Goal: Task Accomplishment & Management: Use online tool/utility

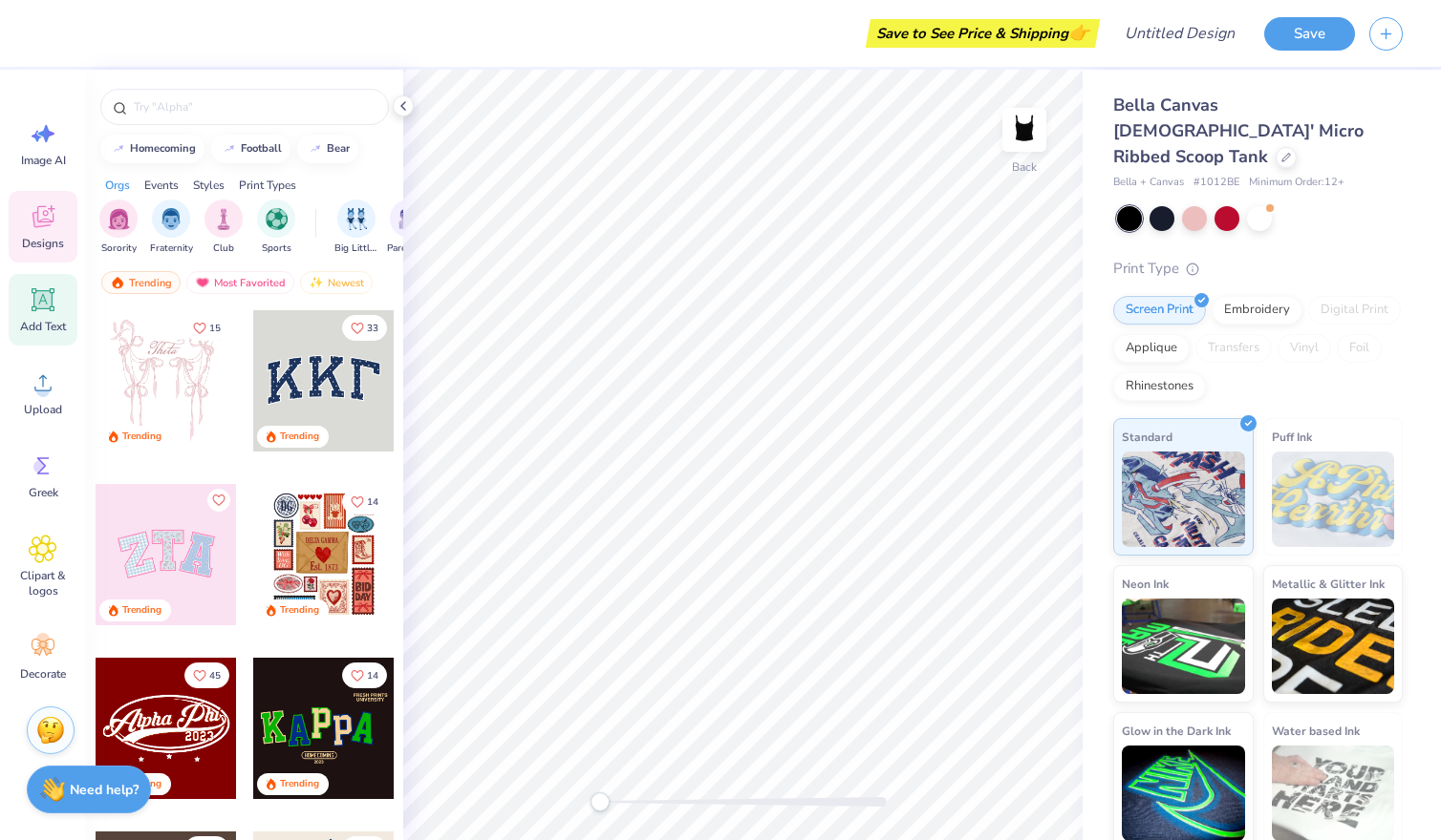
click at [39, 301] on icon at bounding box center [43, 300] width 18 height 18
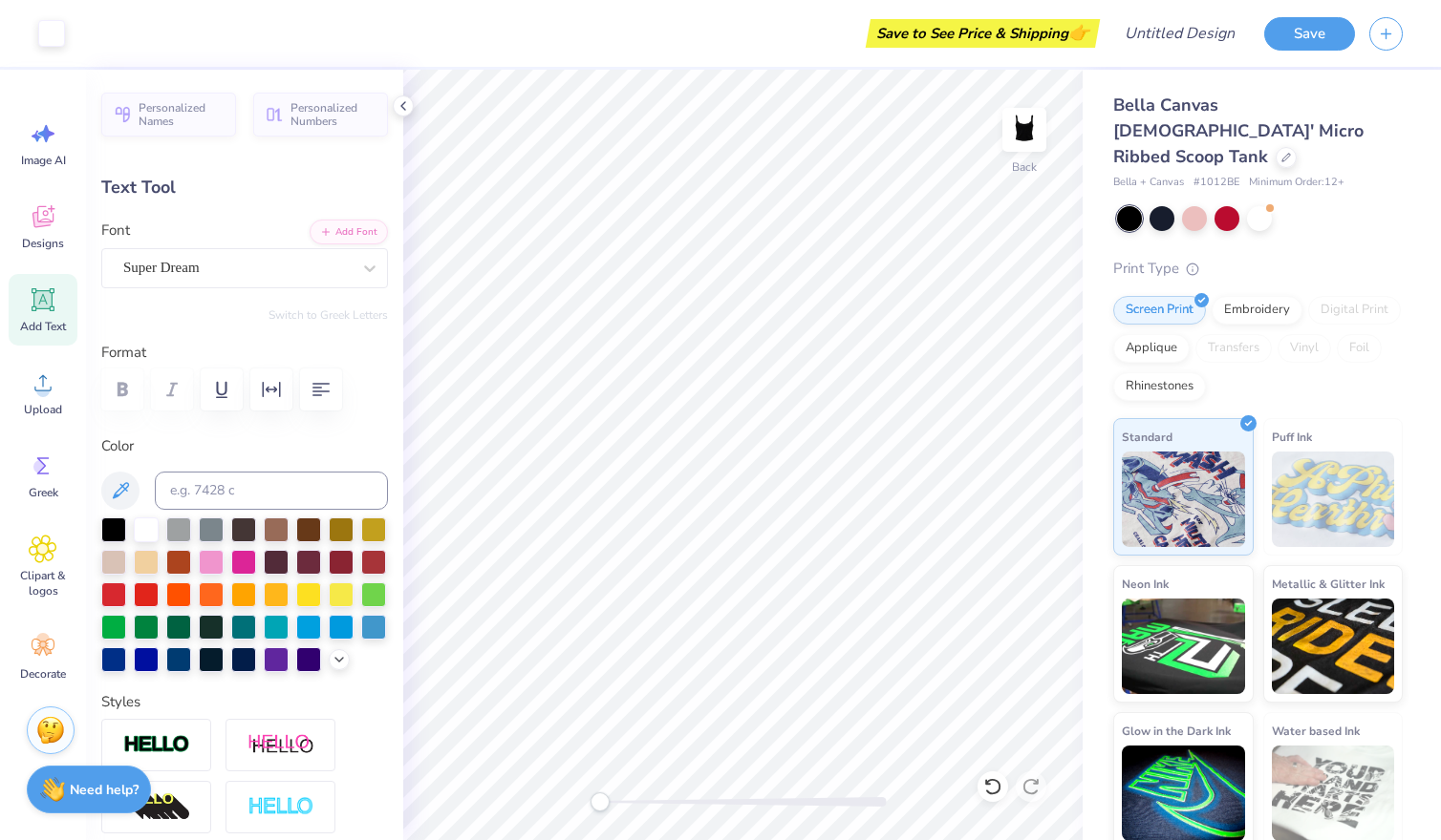
click at [1032, 19] on div "Save to See Price & Shipping 👉" at bounding box center [982, 34] width 224 height 29
click at [1341, 38] on button "Save" at bounding box center [1309, 31] width 91 height 33
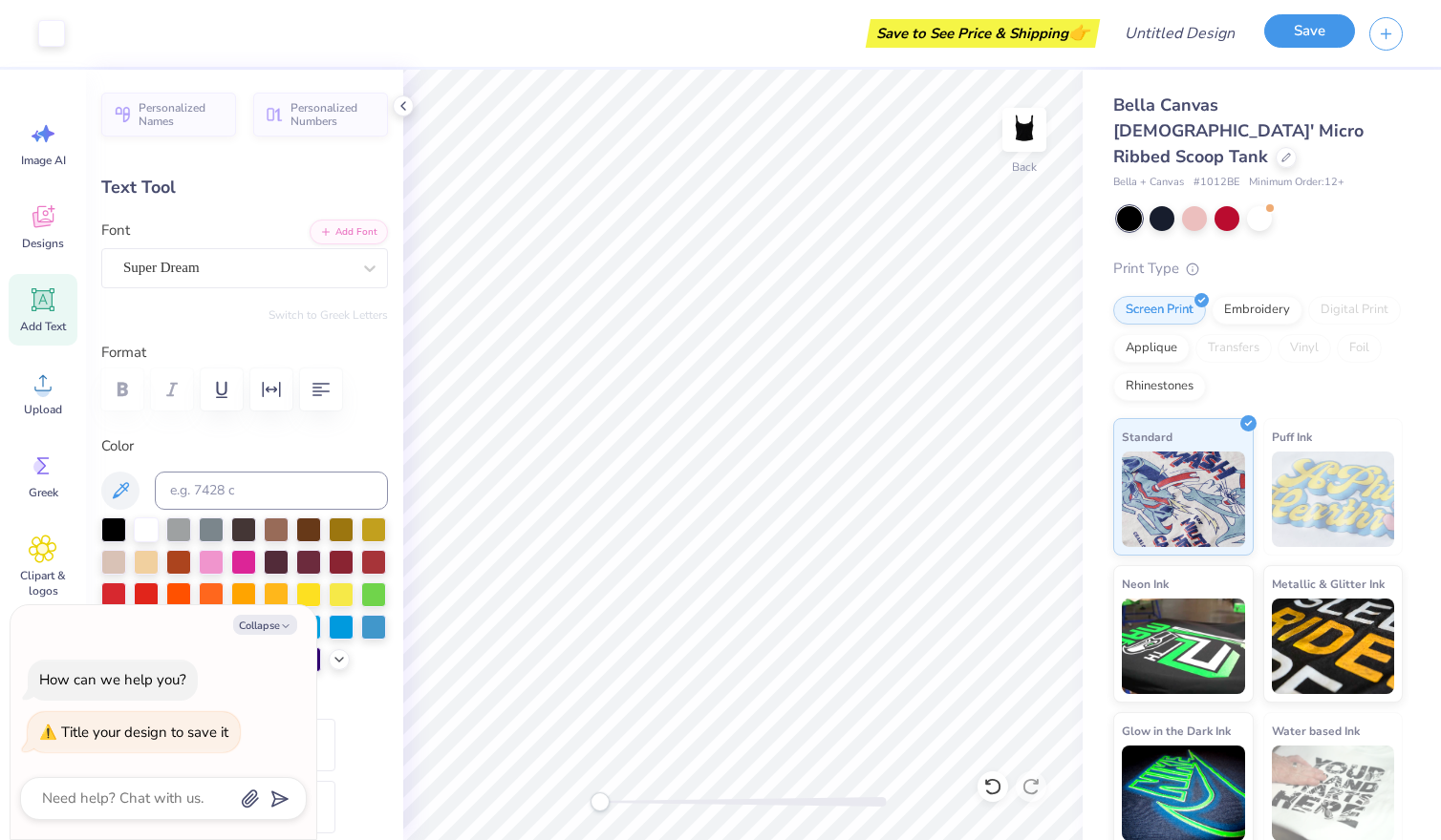
click at [1314, 31] on button "Save" at bounding box center [1309, 31] width 91 height 33
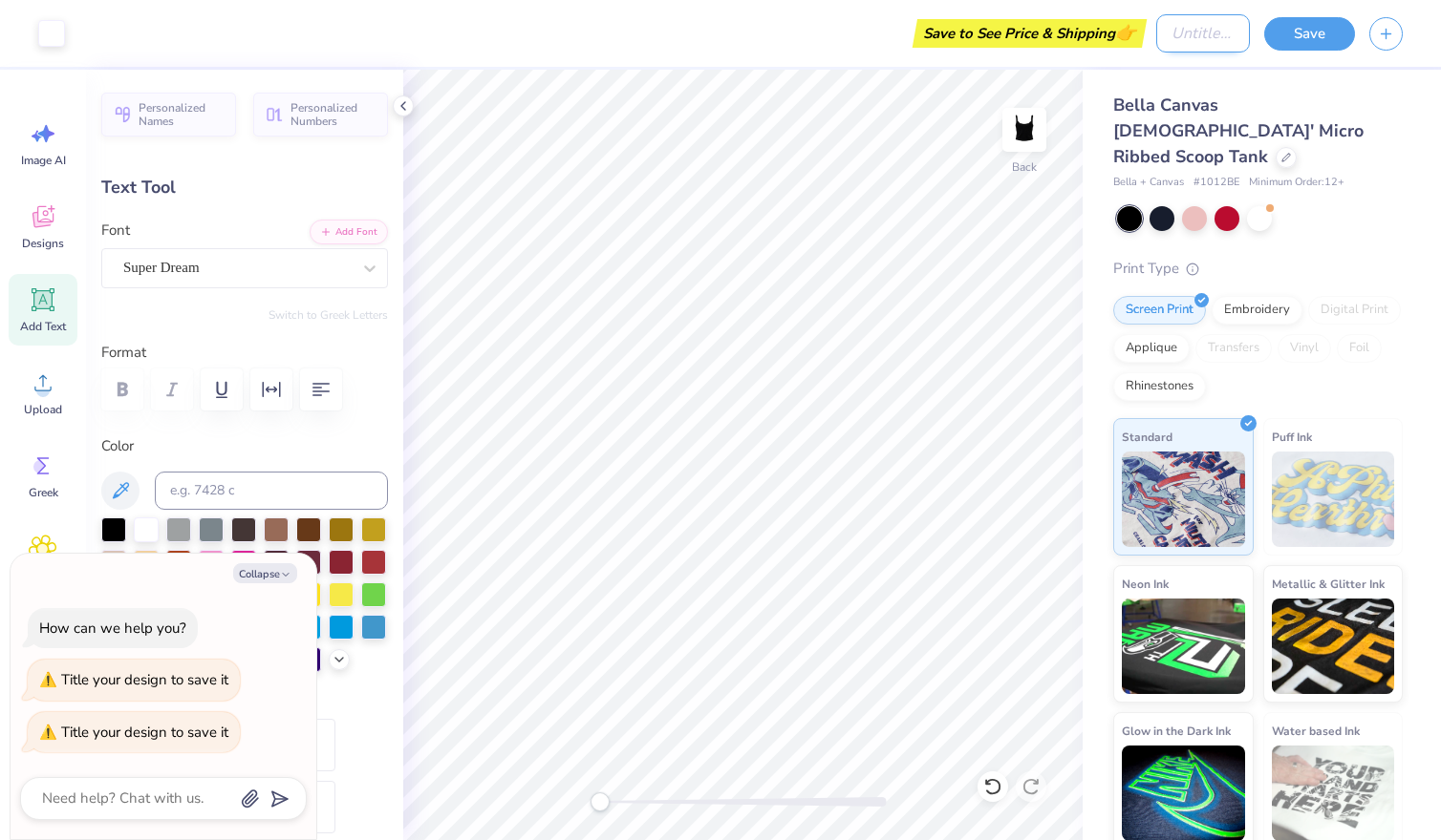
type textarea "x"
click at [1178, 33] on input "Design Title" at bounding box center [1202, 33] width 93 height 38
type input "t"
type textarea "x"
type input "te"
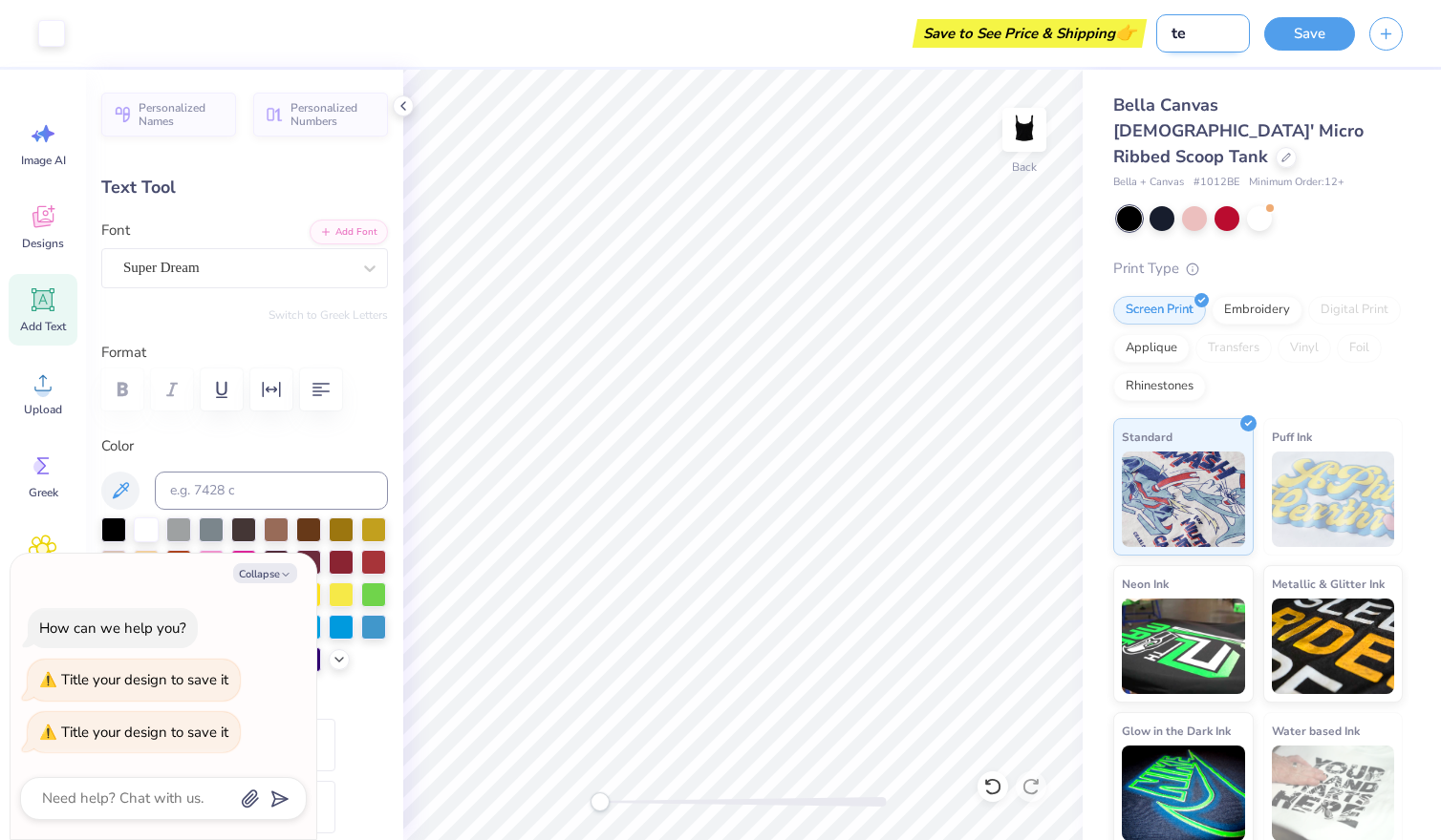
type textarea "x"
type input "tex"
type textarea "x"
type input "text"
type textarea "x"
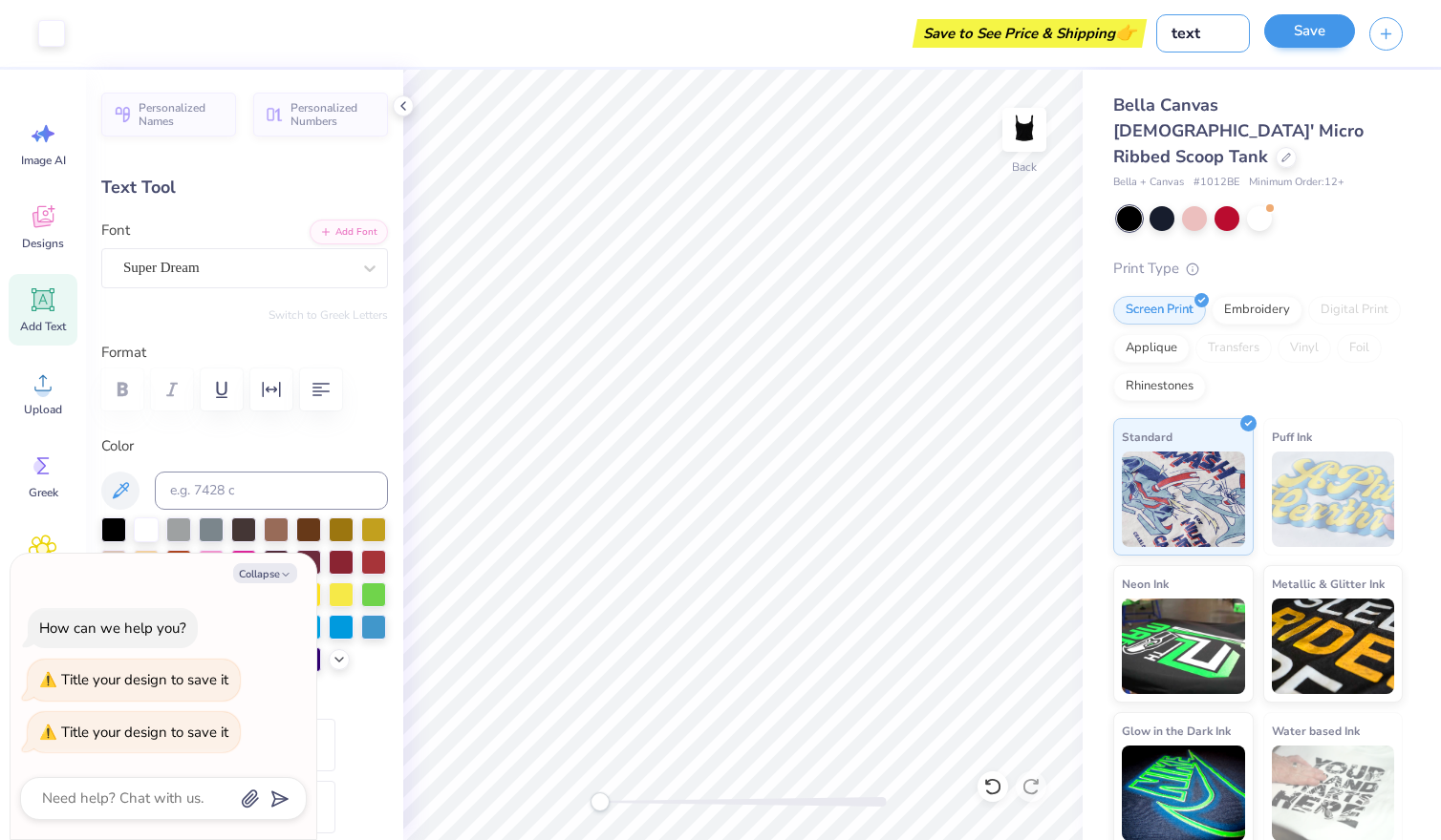
type input "text"
click at [1299, 41] on button "Save" at bounding box center [1309, 31] width 91 height 33
type textarea "x"
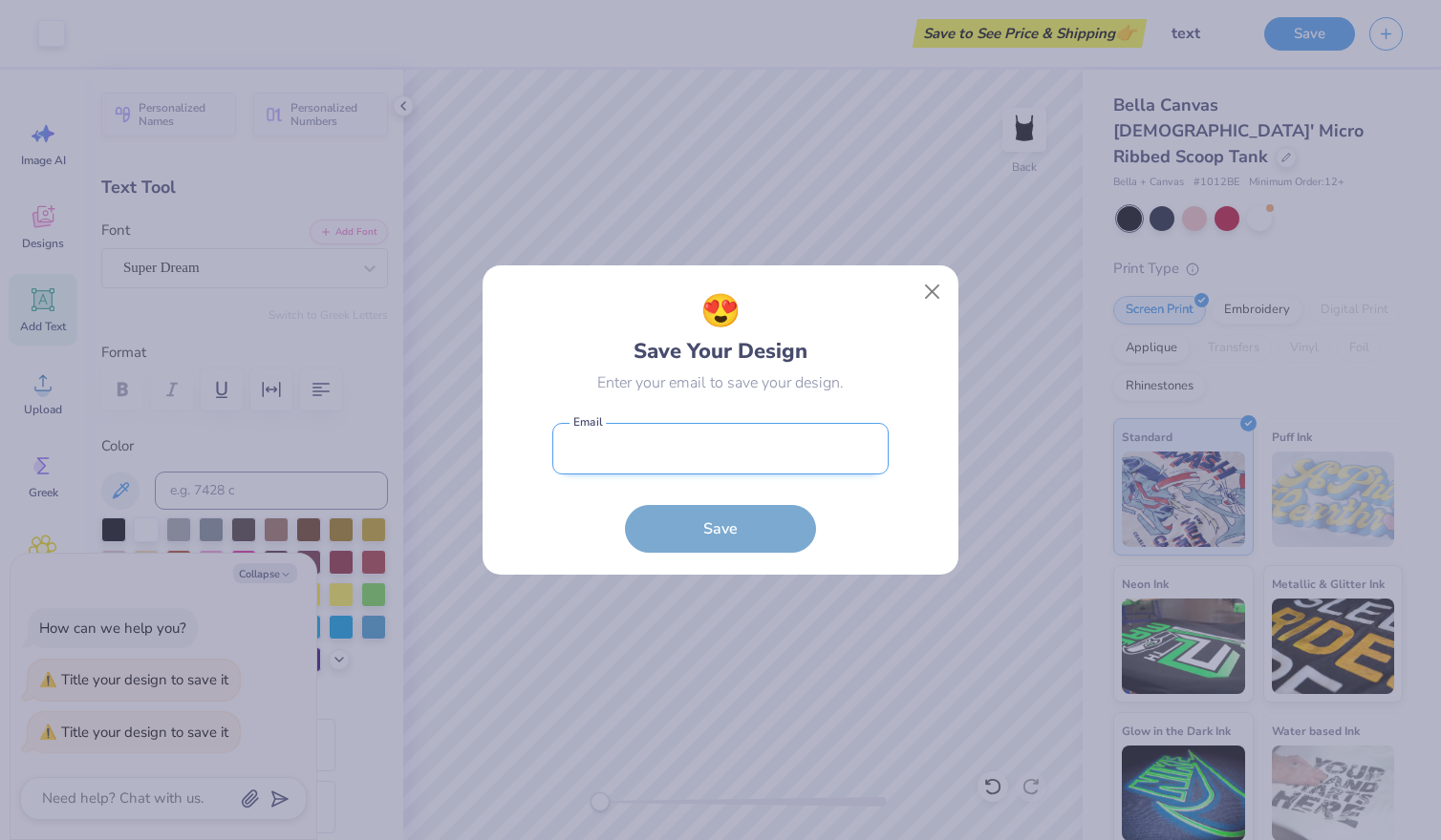
click at [829, 431] on input "email" at bounding box center [720, 449] width 337 height 52
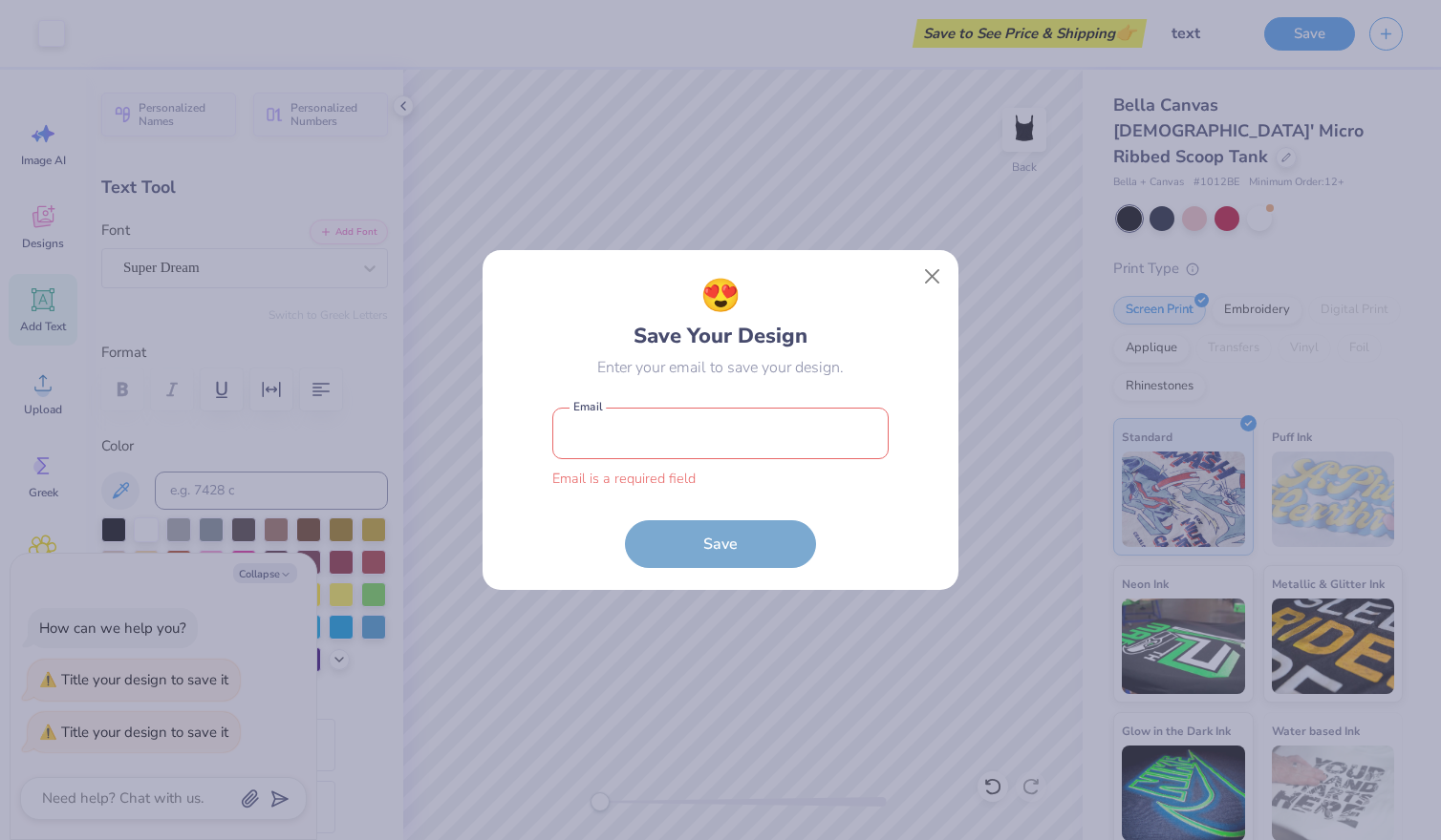
drag, startPoint x: 916, startPoint y: 421, endPoint x: 925, endPoint y: 380, distance: 42.0
click at [917, 422] on div "😍 Save Your Design Enter your email to save your design. Email is a required fi…" at bounding box center [721, 420] width 433 height 296
click at [925, 279] on button "Close" at bounding box center [932, 276] width 36 height 36
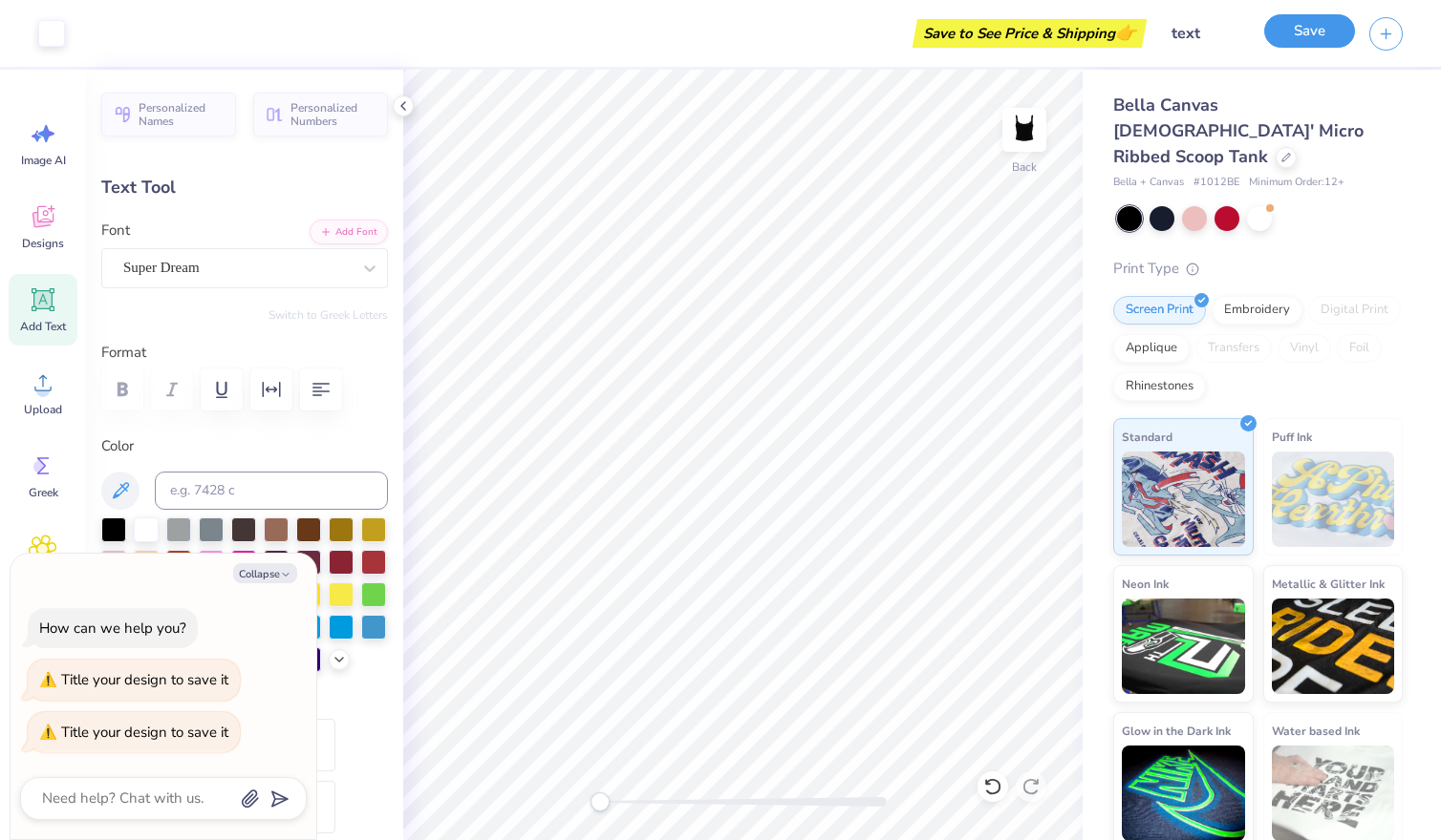
click at [1287, 24] on button "Save" at bounding box center [1309, 31] width 91 height 33
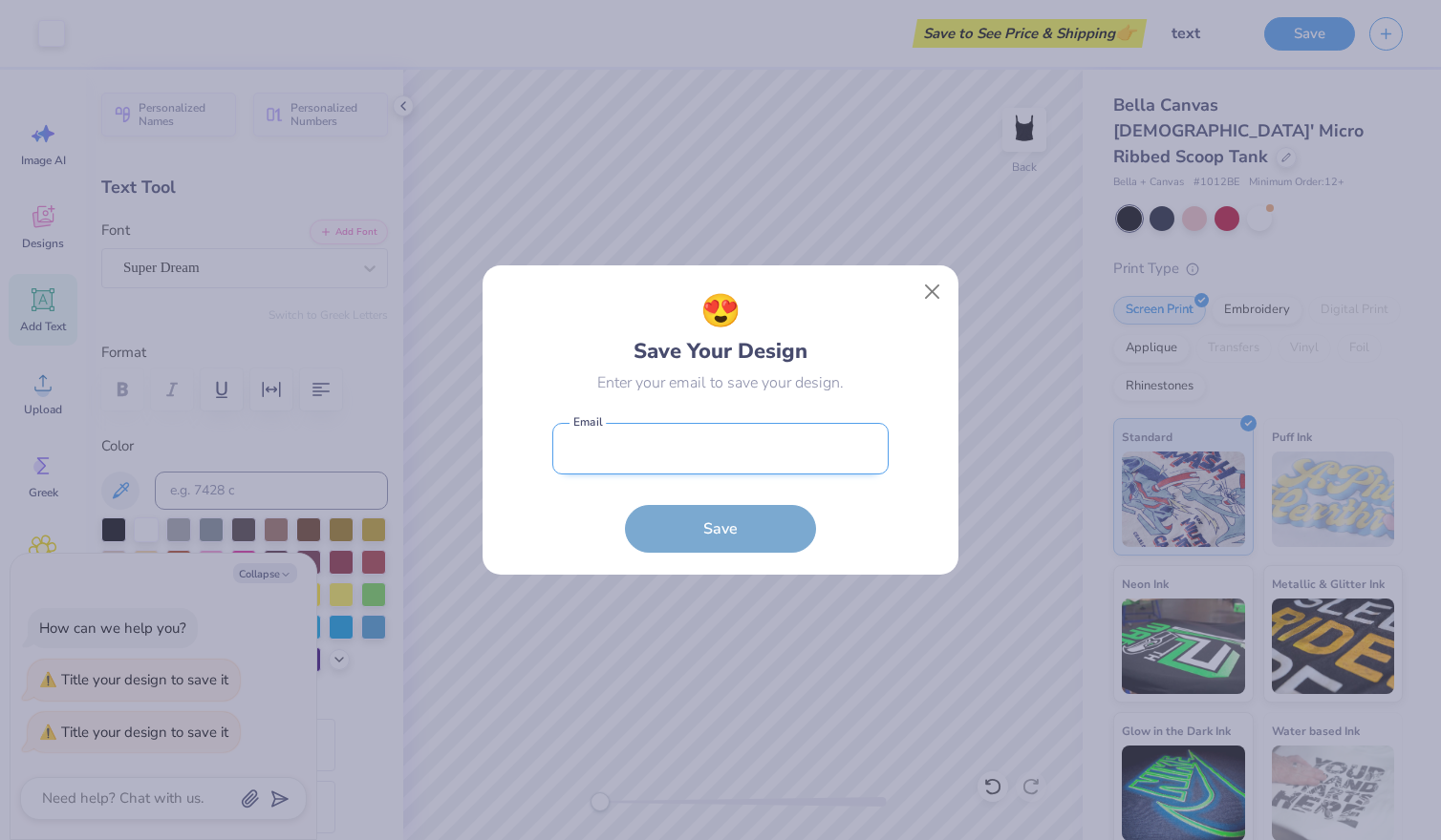
click at [669, 449] on input "email" at bounding box center [720, 449] width 337 height 52
type input "[EMAIL_ADDRESS][DOMAIN_NAME]"
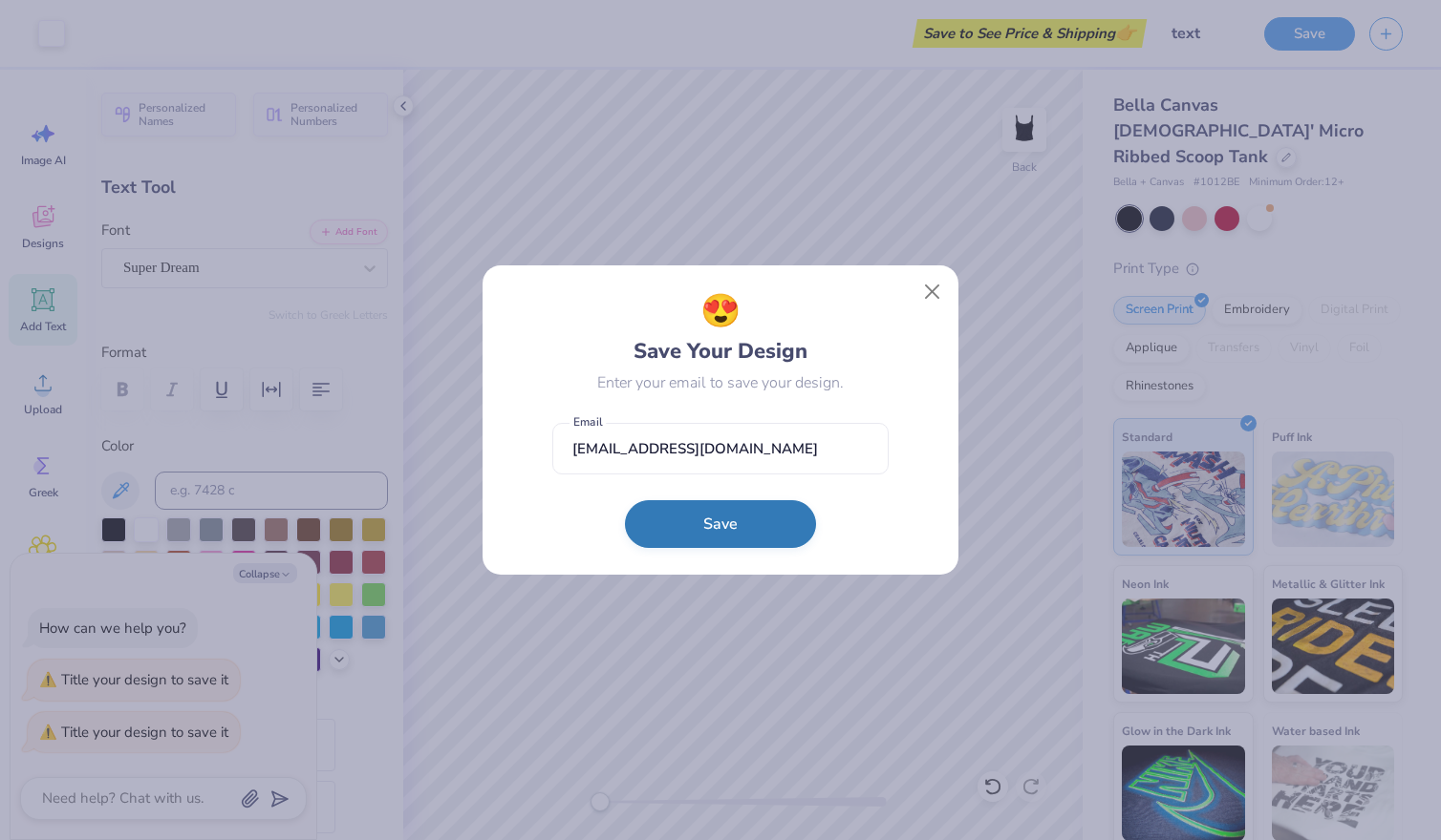
click at [698, 527] on button "Save" at bounding box center [720, 524] width 191 height 48
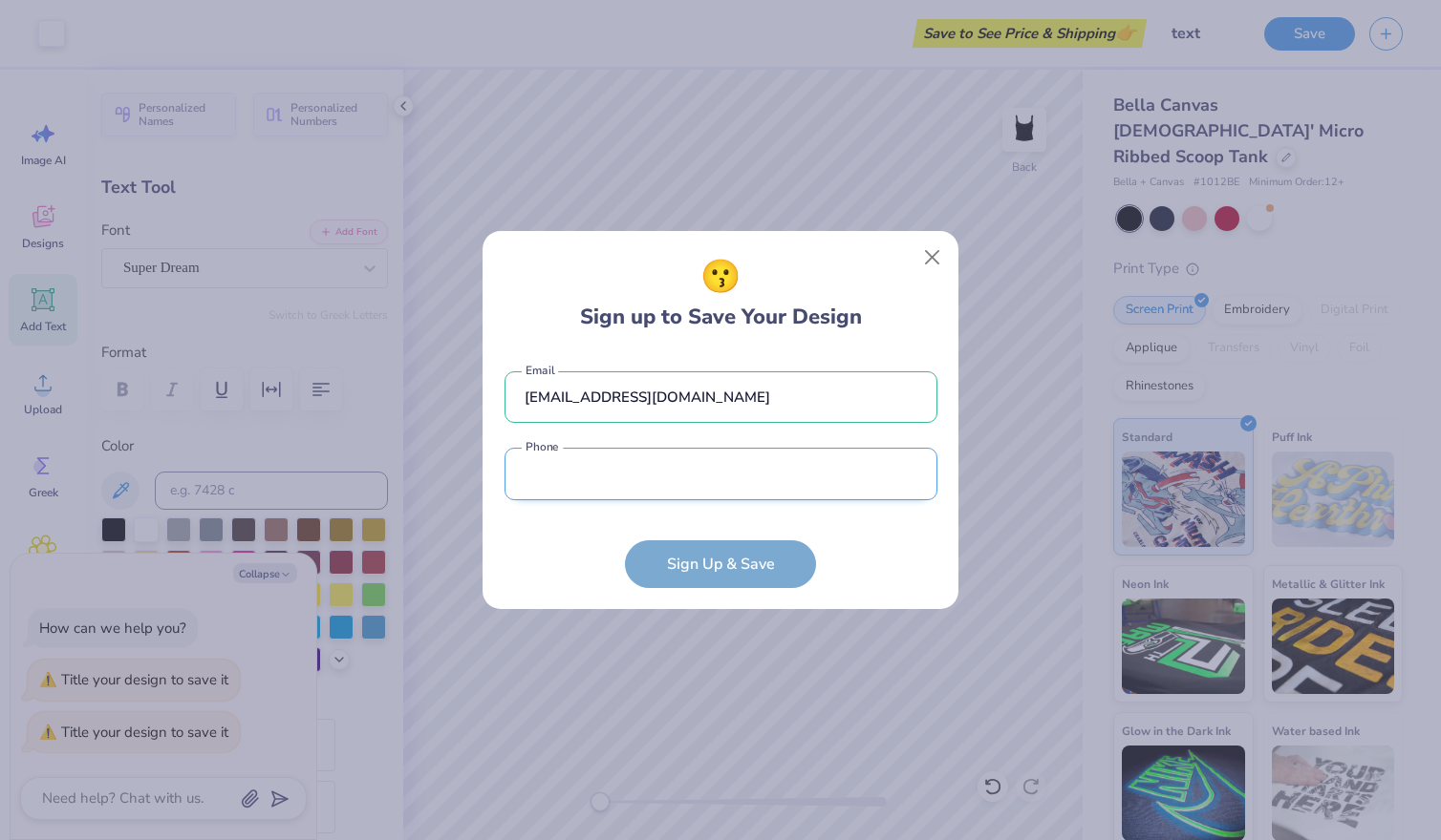
click at [692, 466] on input "tel" at bounding box center [721, 474] width 433 height 52
type input "[PHONE_NUMBER]"
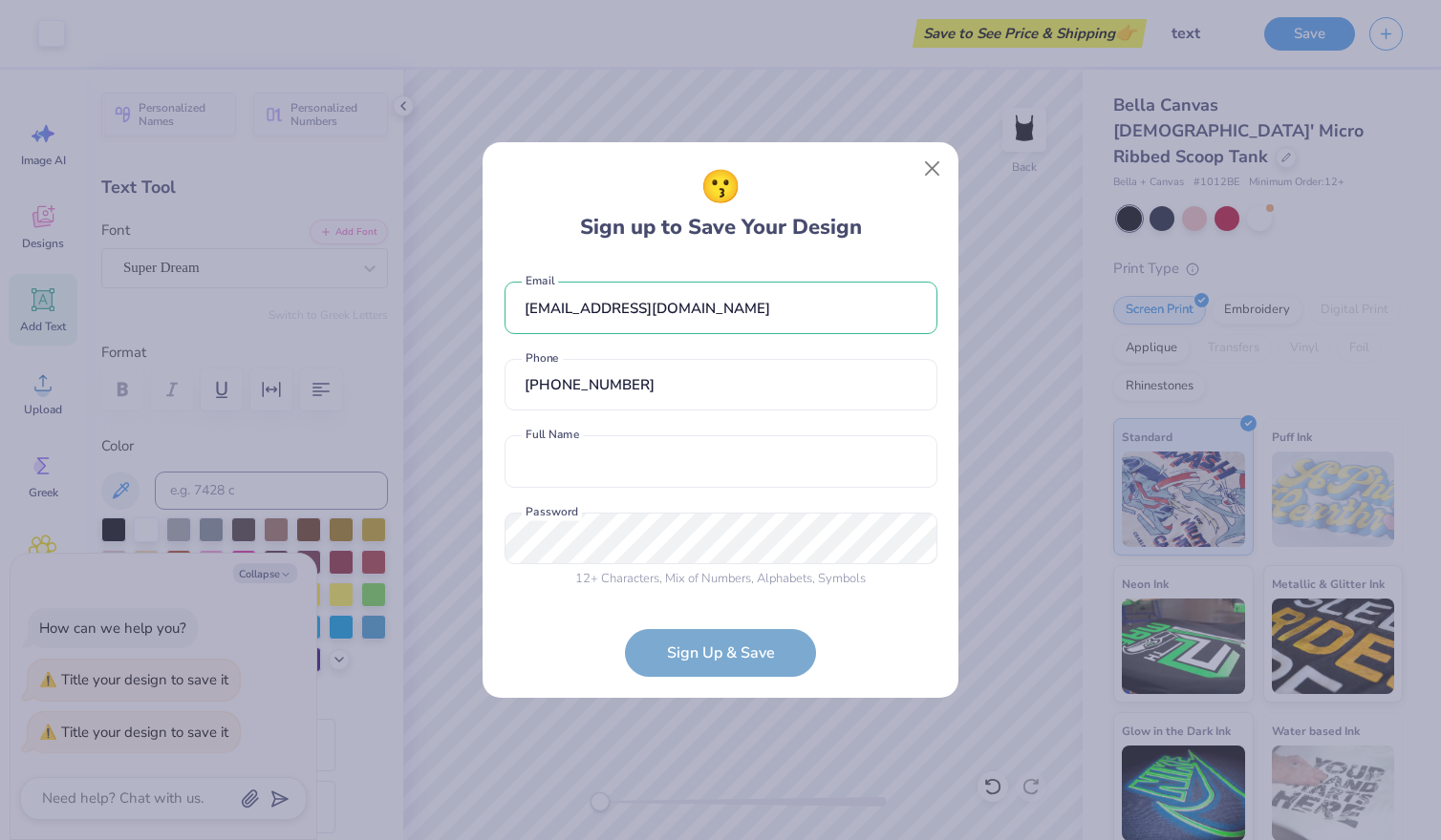
click at [738, 659] on form "[EMAIL_ADDRESS][DOMAIN_NAME] Email [PHONE_NUMBER] Phone Full Name is a required…" at bounding box center [721, 469] width 433 height 414
click at [932, 169] on button "Close" at bounding box center [932, 169] width 36 height 36
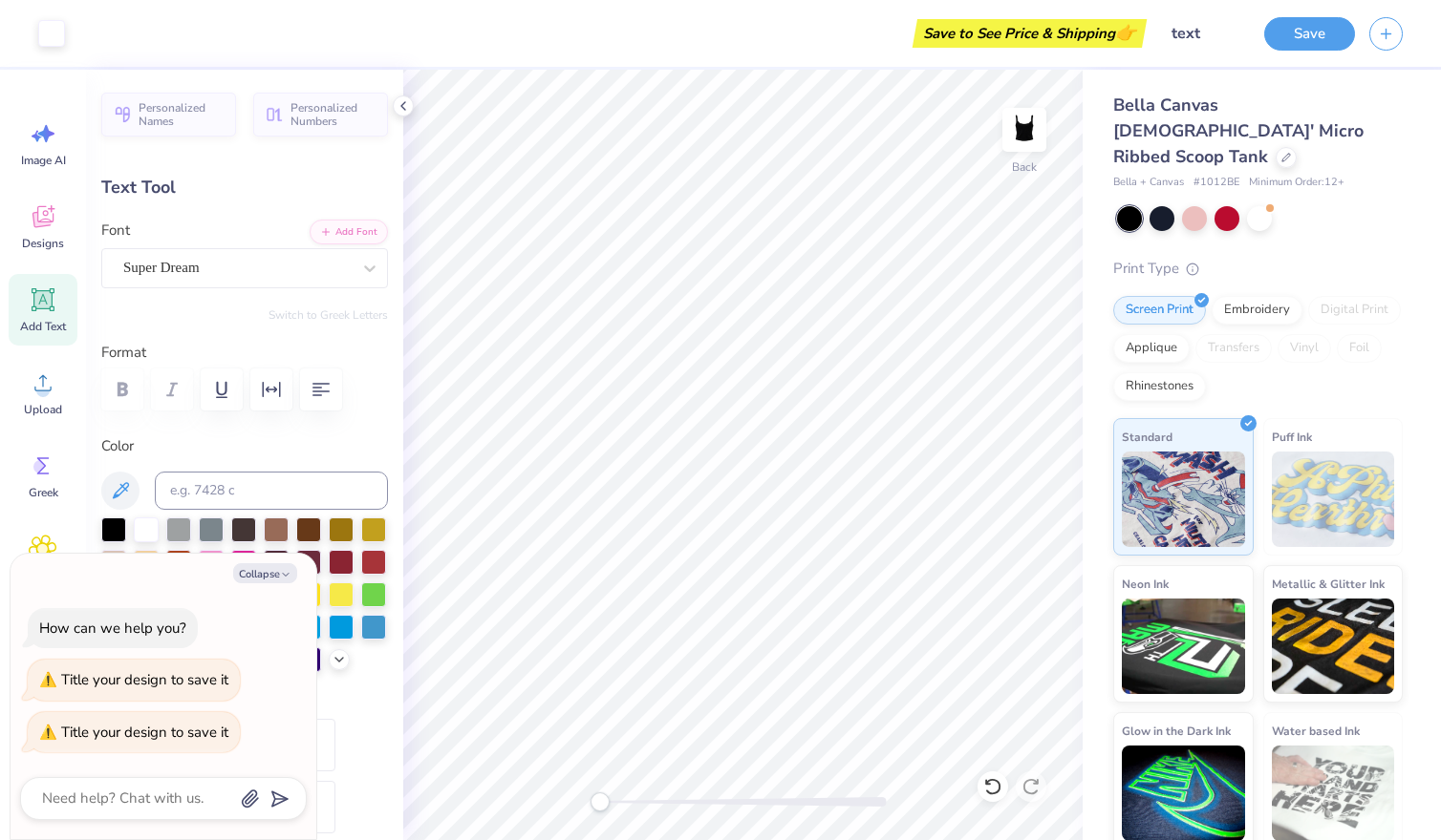
type textarea "x"
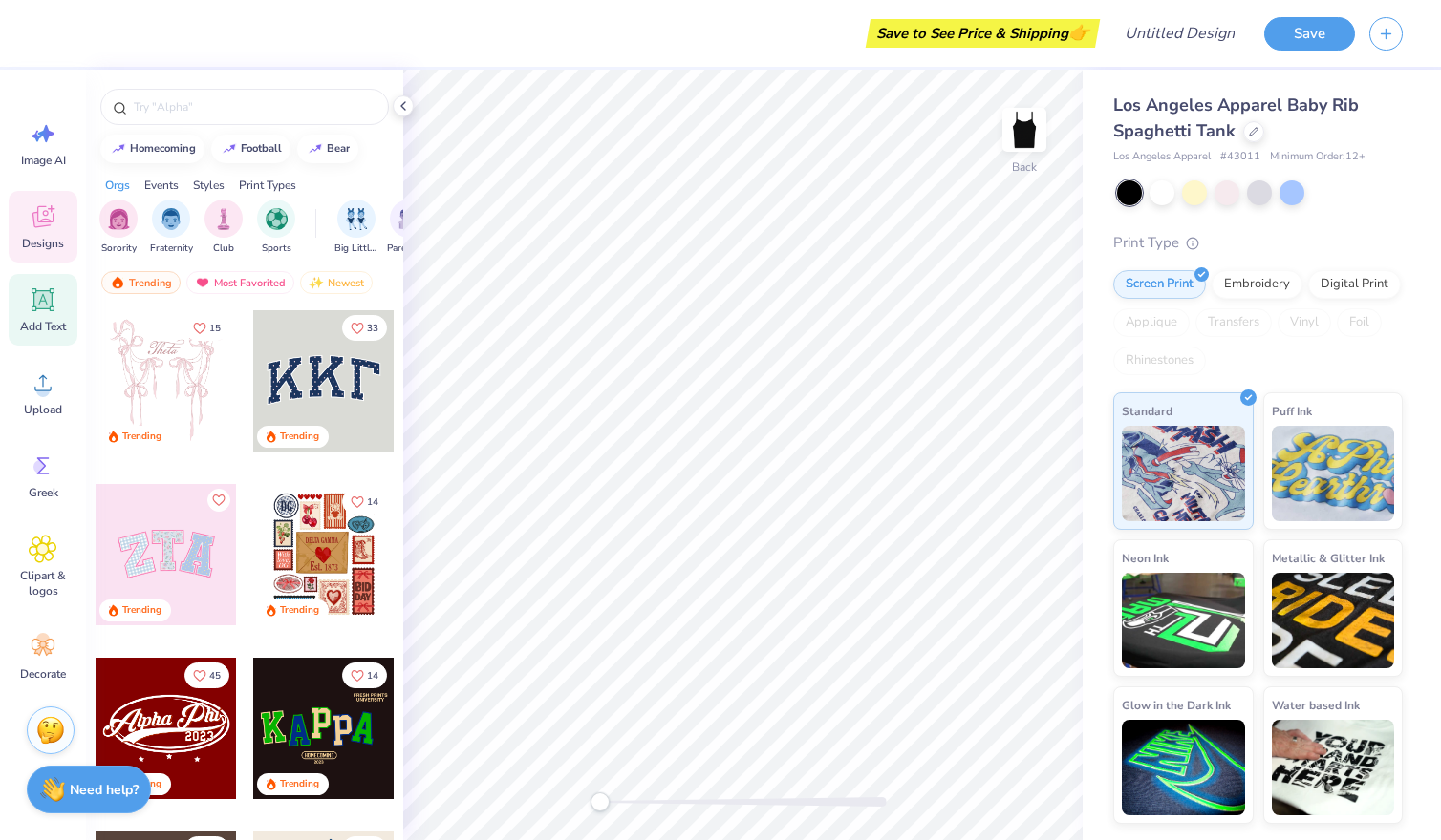
click at [51, 306] on icon at bounding box center [43, 300] width 23 height 23
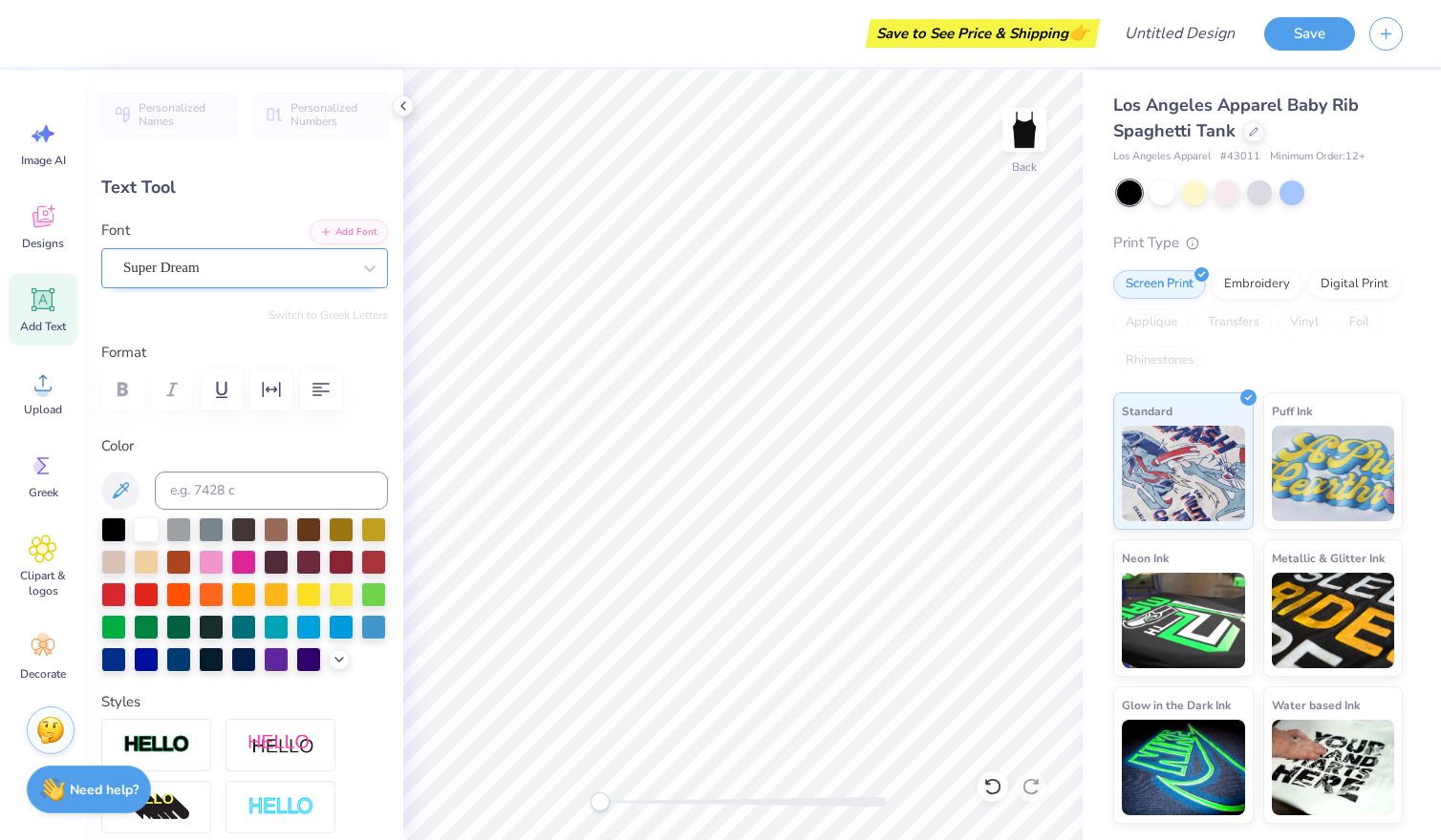
click at [192, 258] on div "Super Dream" at bounding box center [237, 268] width 231 height 30
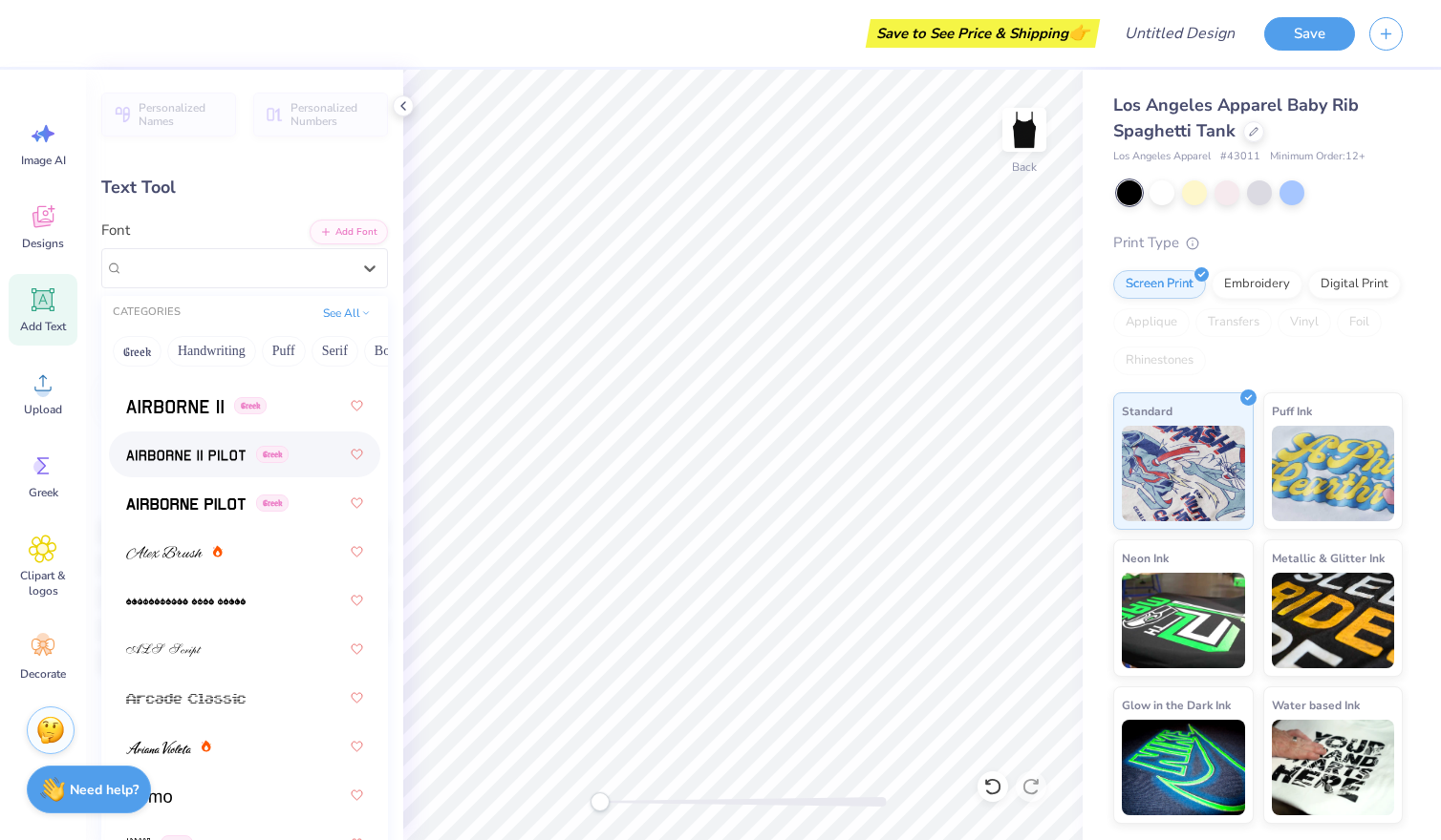
scroll to position [673, 0]
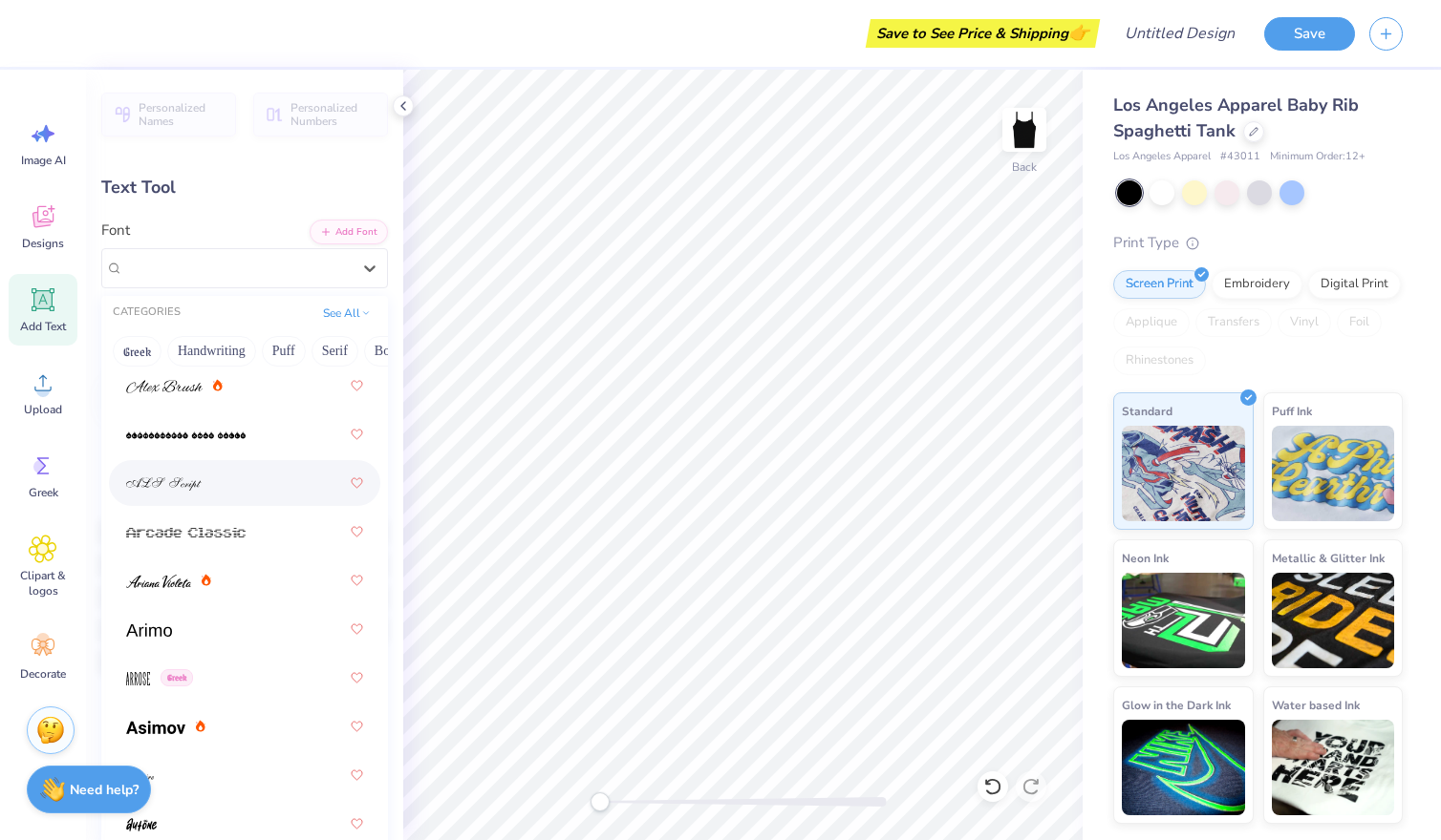
click at [193, 488] on img at bounding box center [164, 484] width 76 height 14
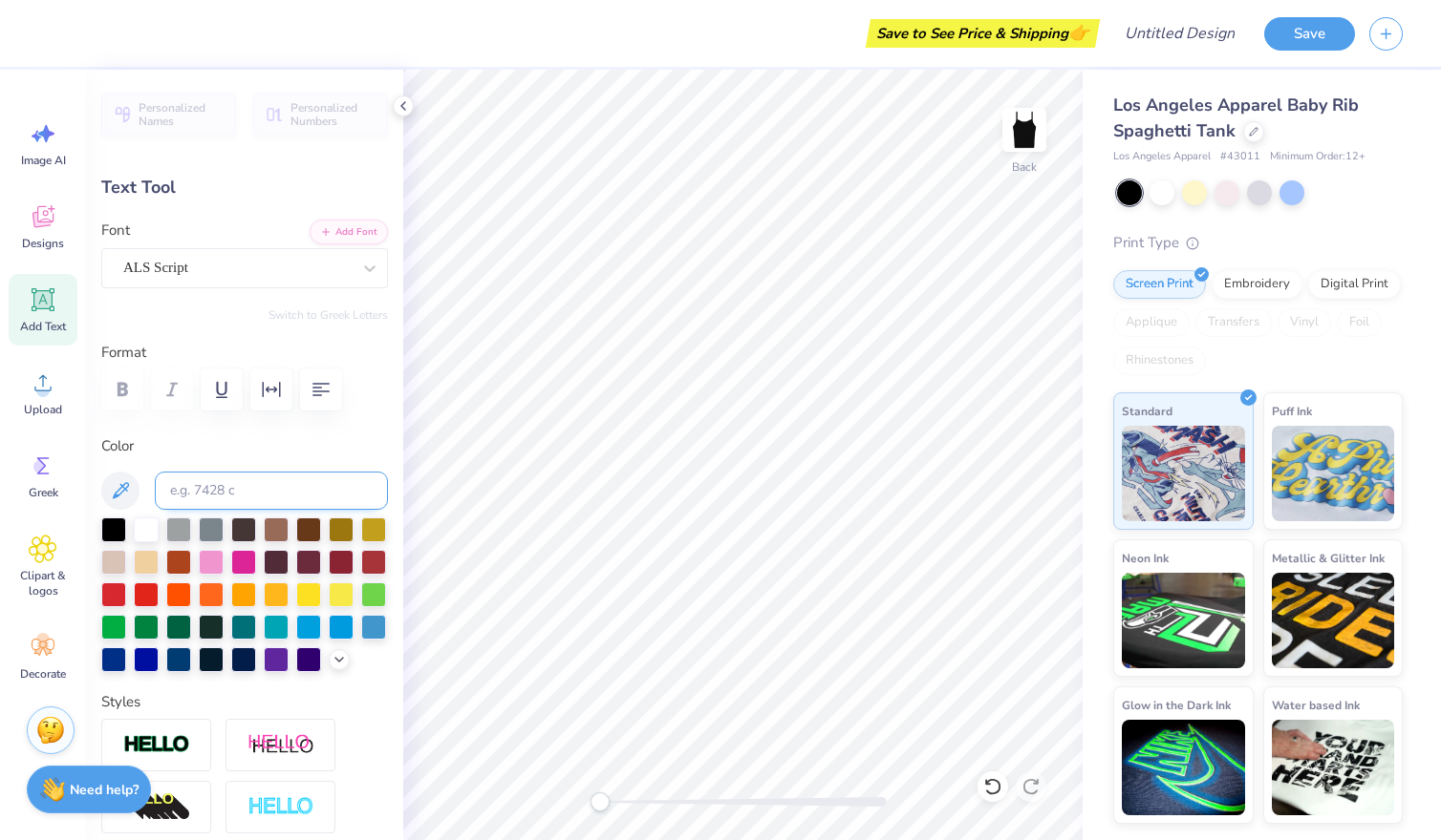
scroll to position [0, 1]
type textarea "Seen"
click at [1301, 41] on button "Save" at bounding box center [1309, 31] width 91 height 33
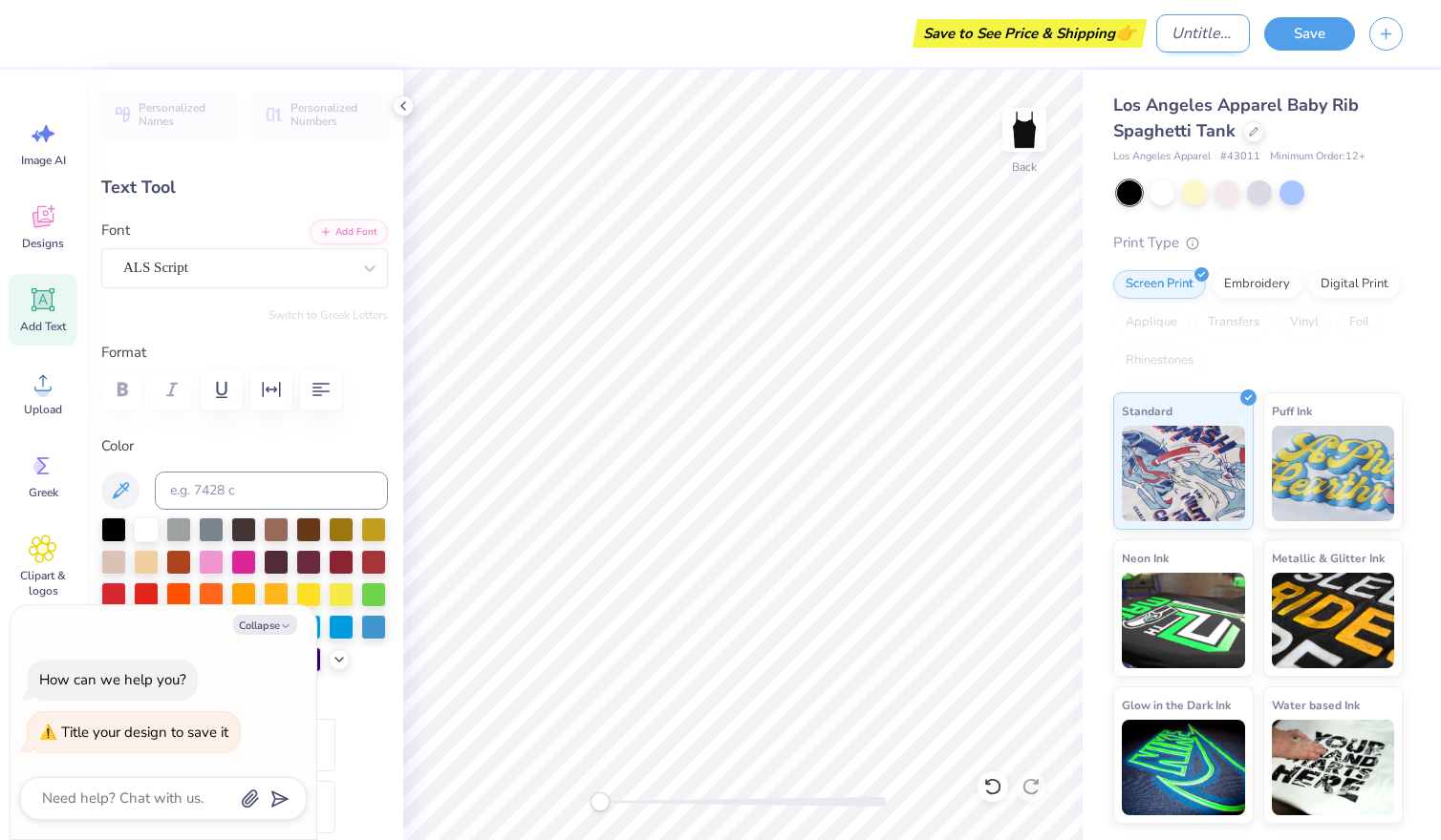
type textarea "x"
click at [1175, 47] on input "Design Title" at bounding box center [1202, 33] width 93 height 38
type input "s"
type textarea "x"
type input "se"
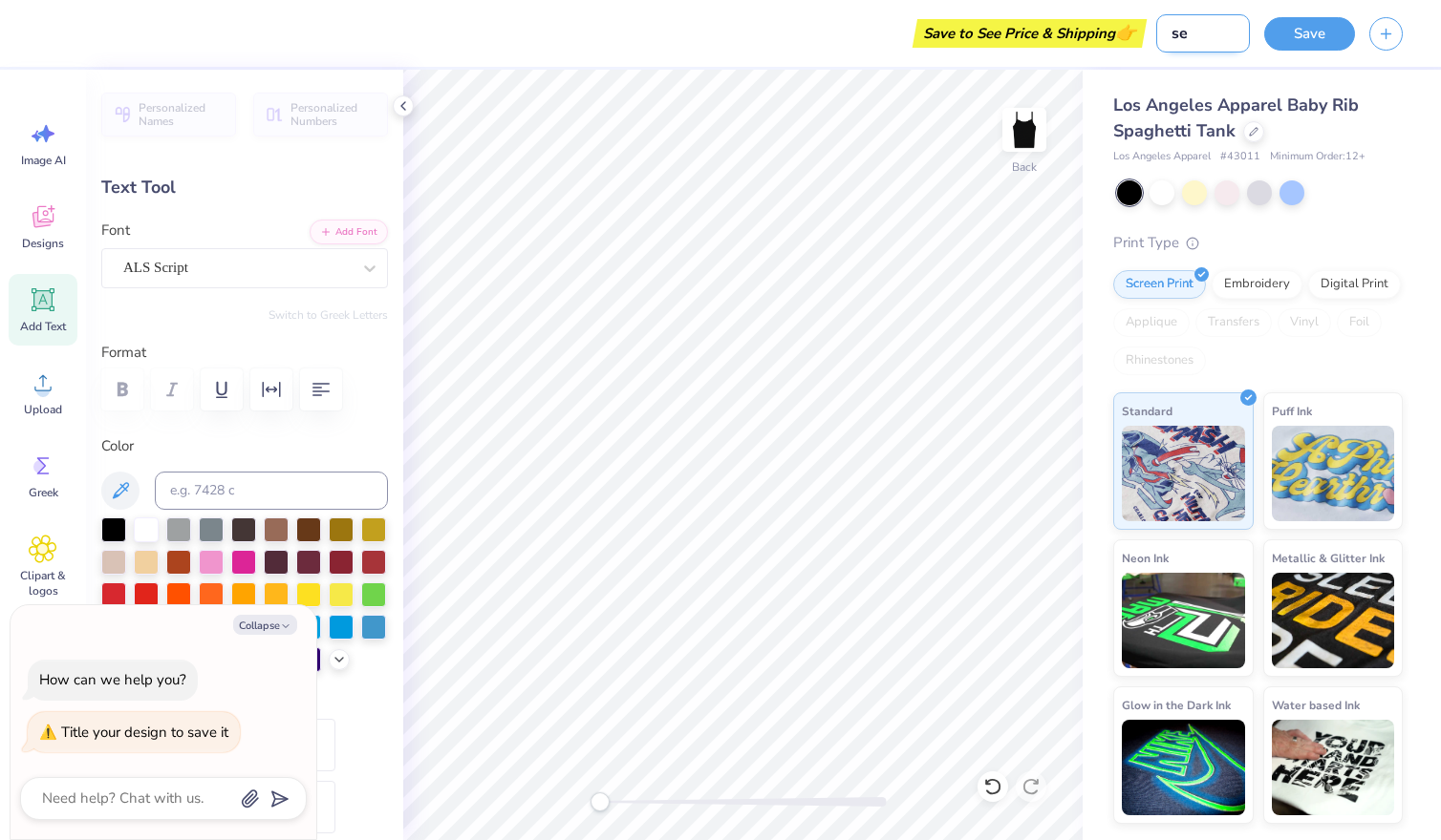
type textarea "x"
type input "see"
type textarea "x"
type input "seen"
type textarea "x"
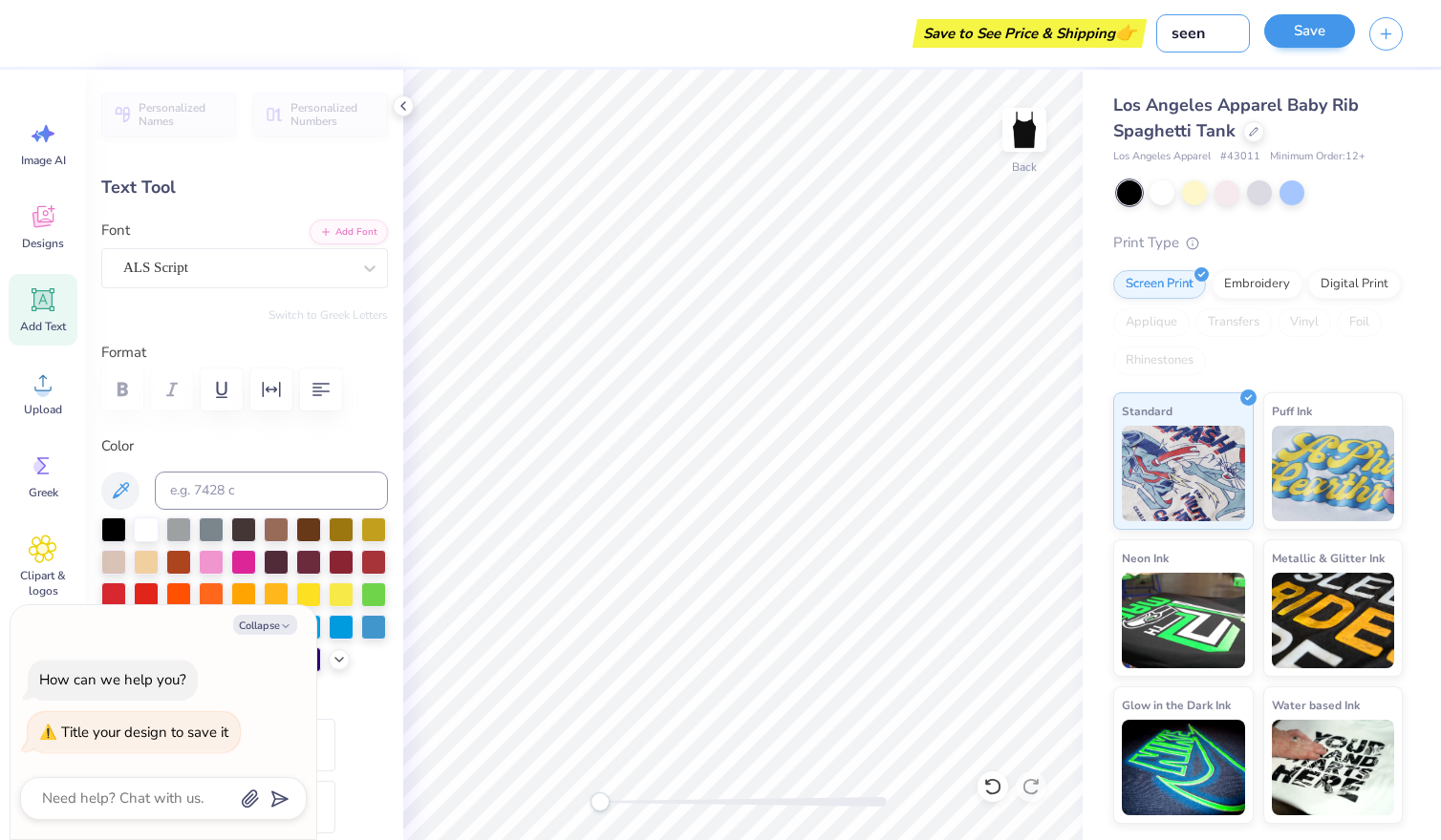
type input "seen"
click at [1276, 32] on button "Save" at bounding box center [1309, 31] width 91 height 33
type textarea "x"
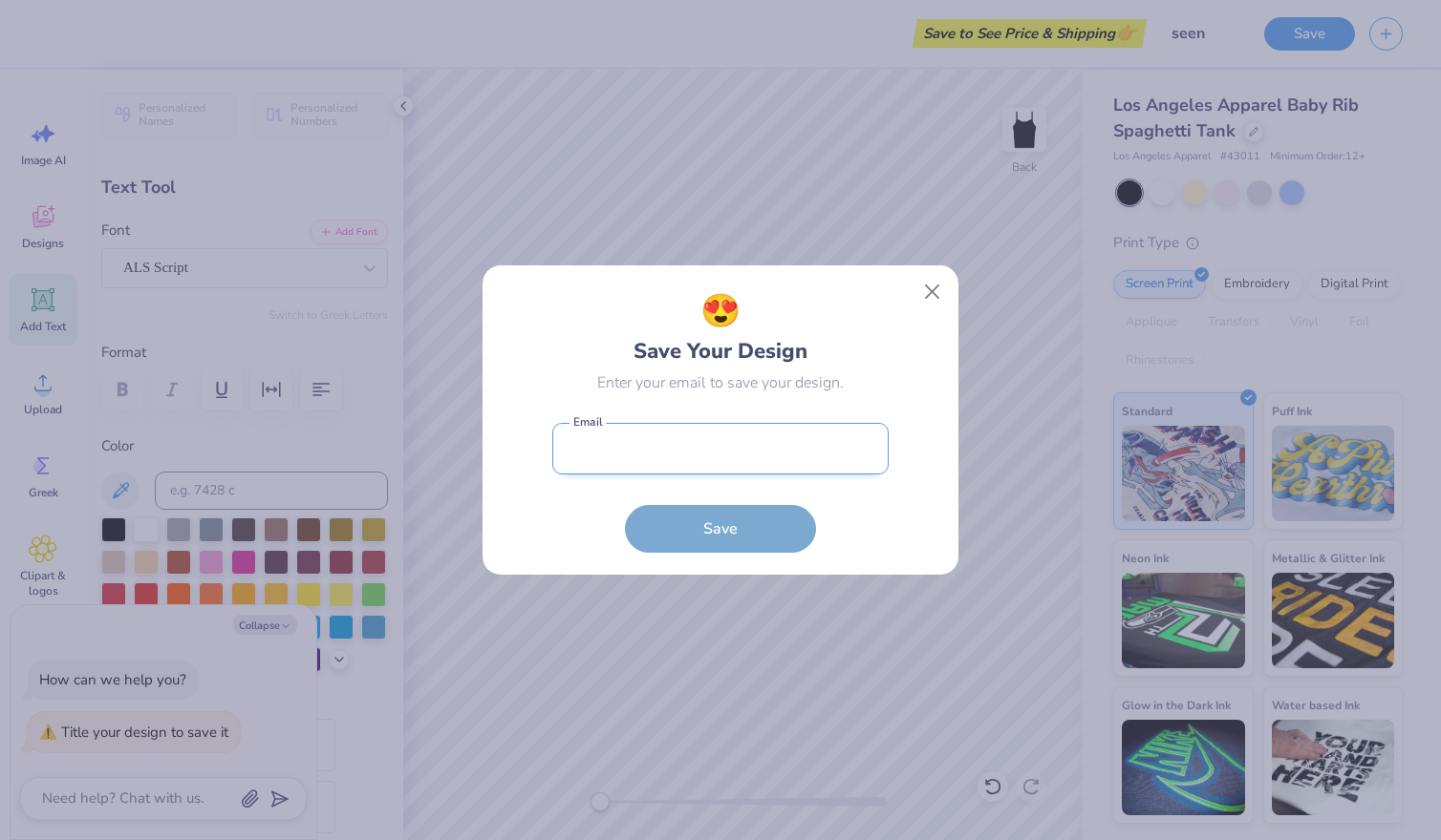
click at [744, 460] on input "email" at bounding box center [720, 449] width 337 height 52
type input "[EMAIL_ADDRESS][DOMAIN_NAME]"
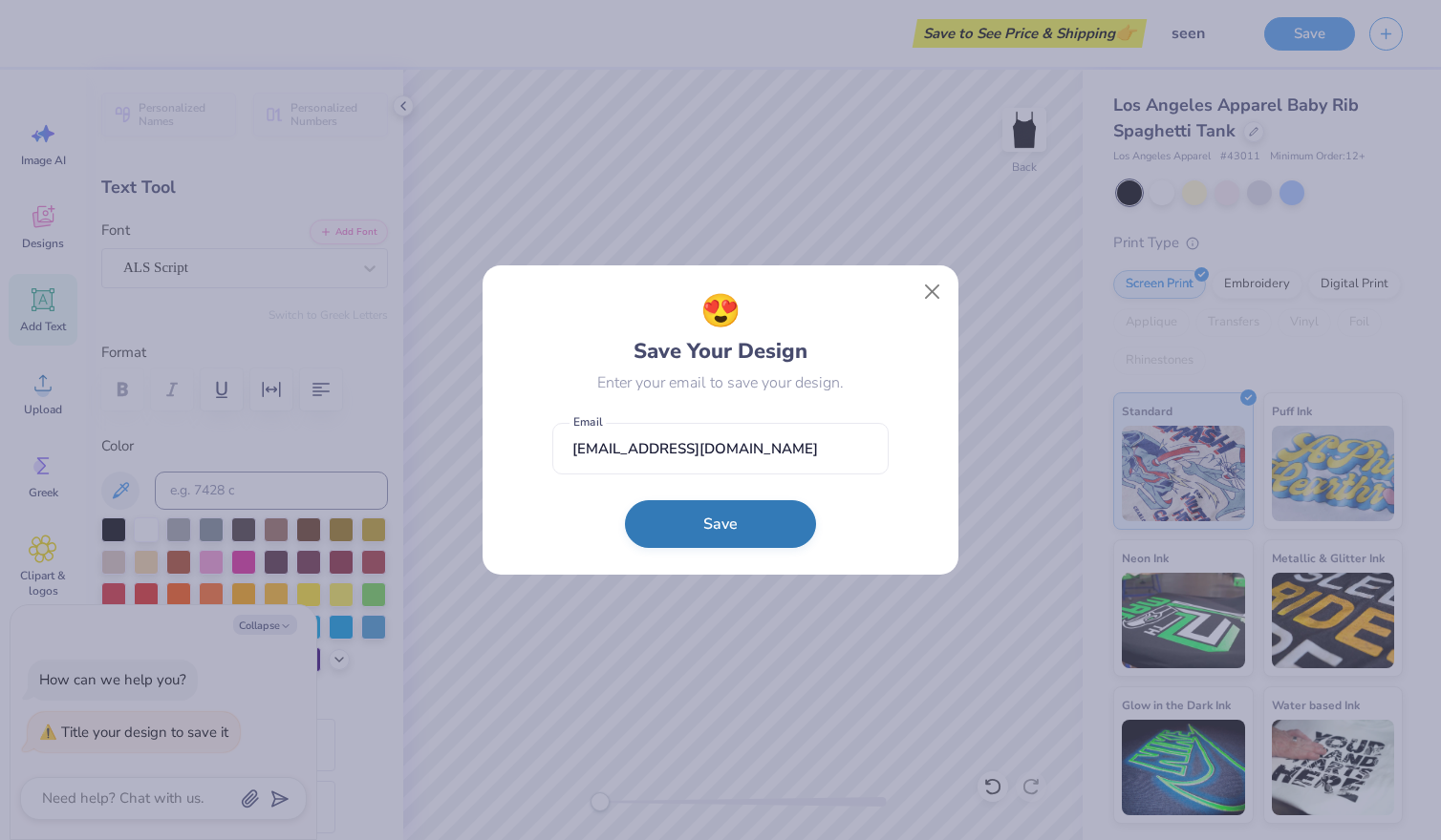
click at [758, 525] on button "Save" at bounding box center [720, 524] width 191 height 48
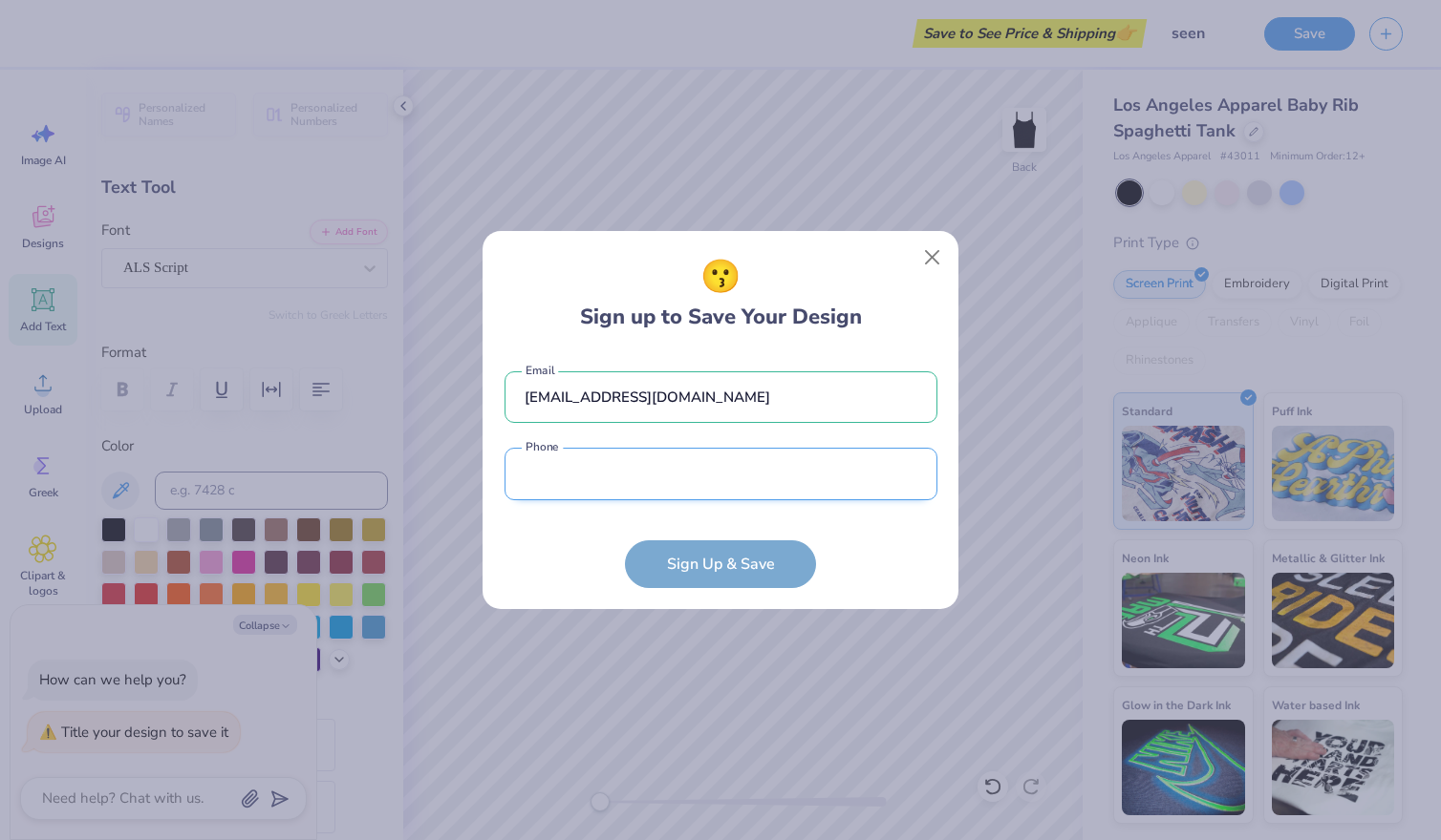
click at [701, 470] on input "tel" at bounding box center [721, 474] width 433 height 52
type input "[PHONE_NUMBER]"
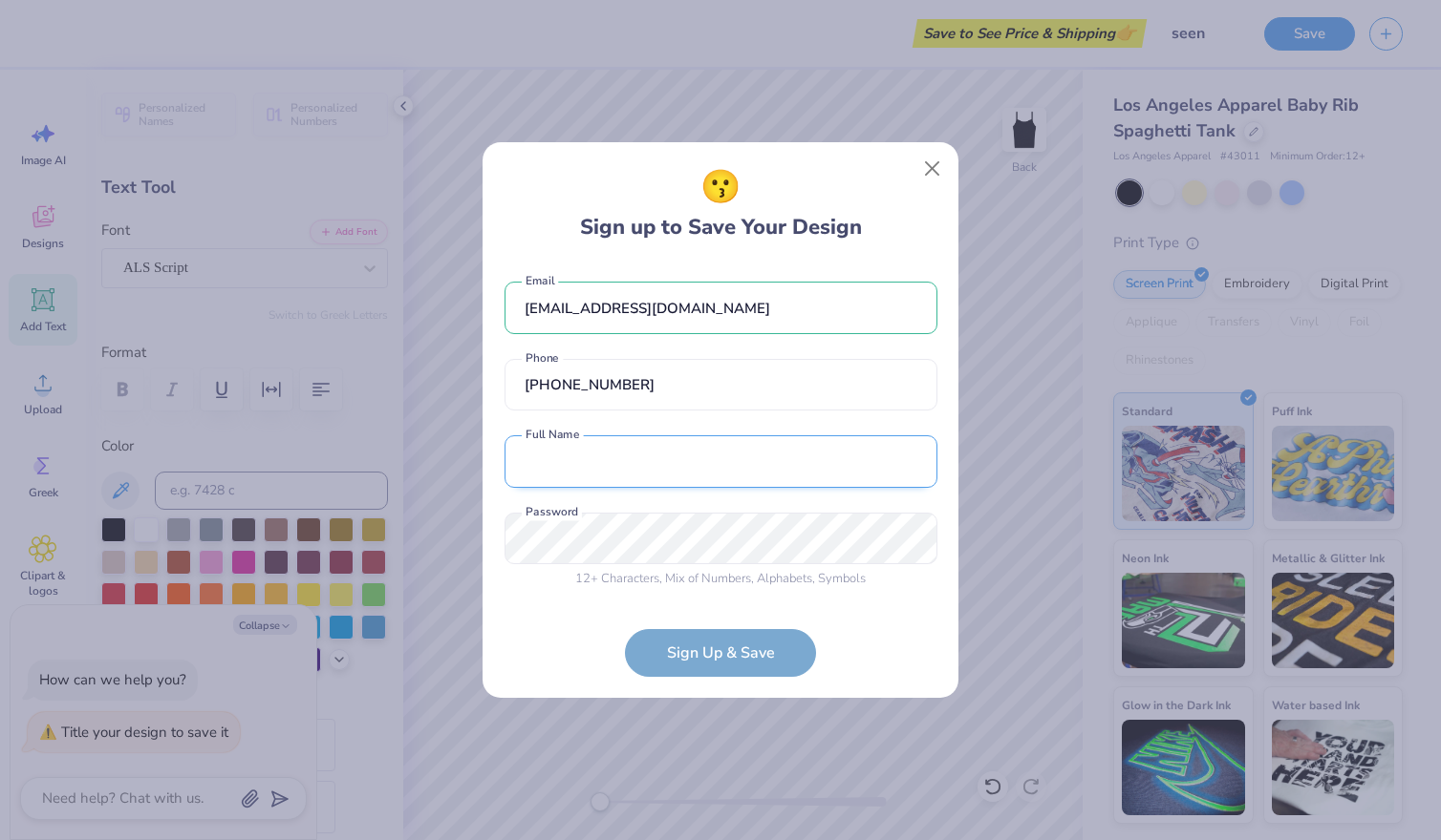
click at [612, 475] on input "text" at bounding box center [721, 462] width 433 height 52
type input "Dani Boyce"
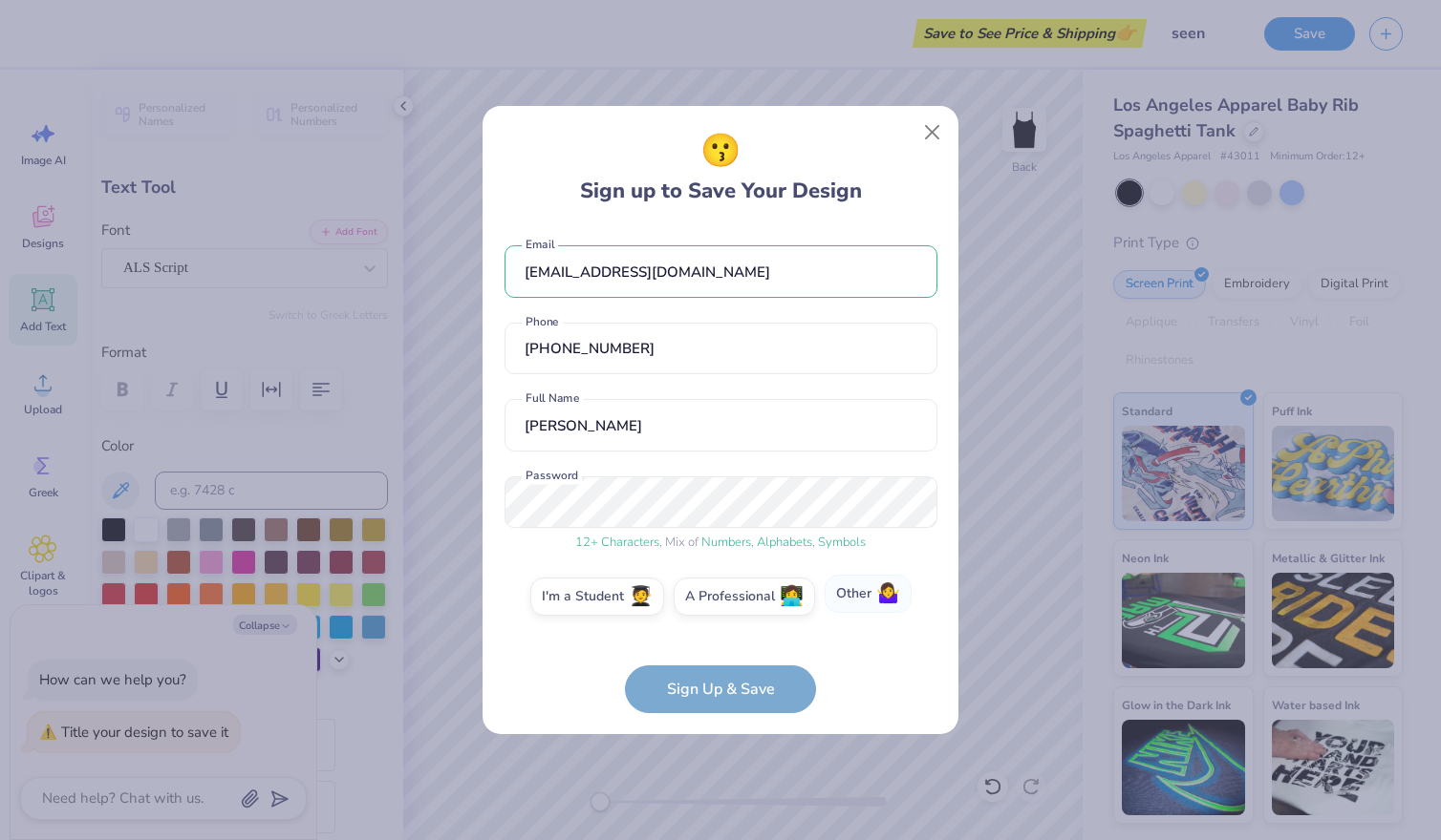
click at [870, 594] on label "Other 🤷‍♀️" at bounding box center [868, 594] width 87 height 38
click at [727, 595] on input "Other 🤷‍♀️" at bounding box center [720, 600] width 13 height 13
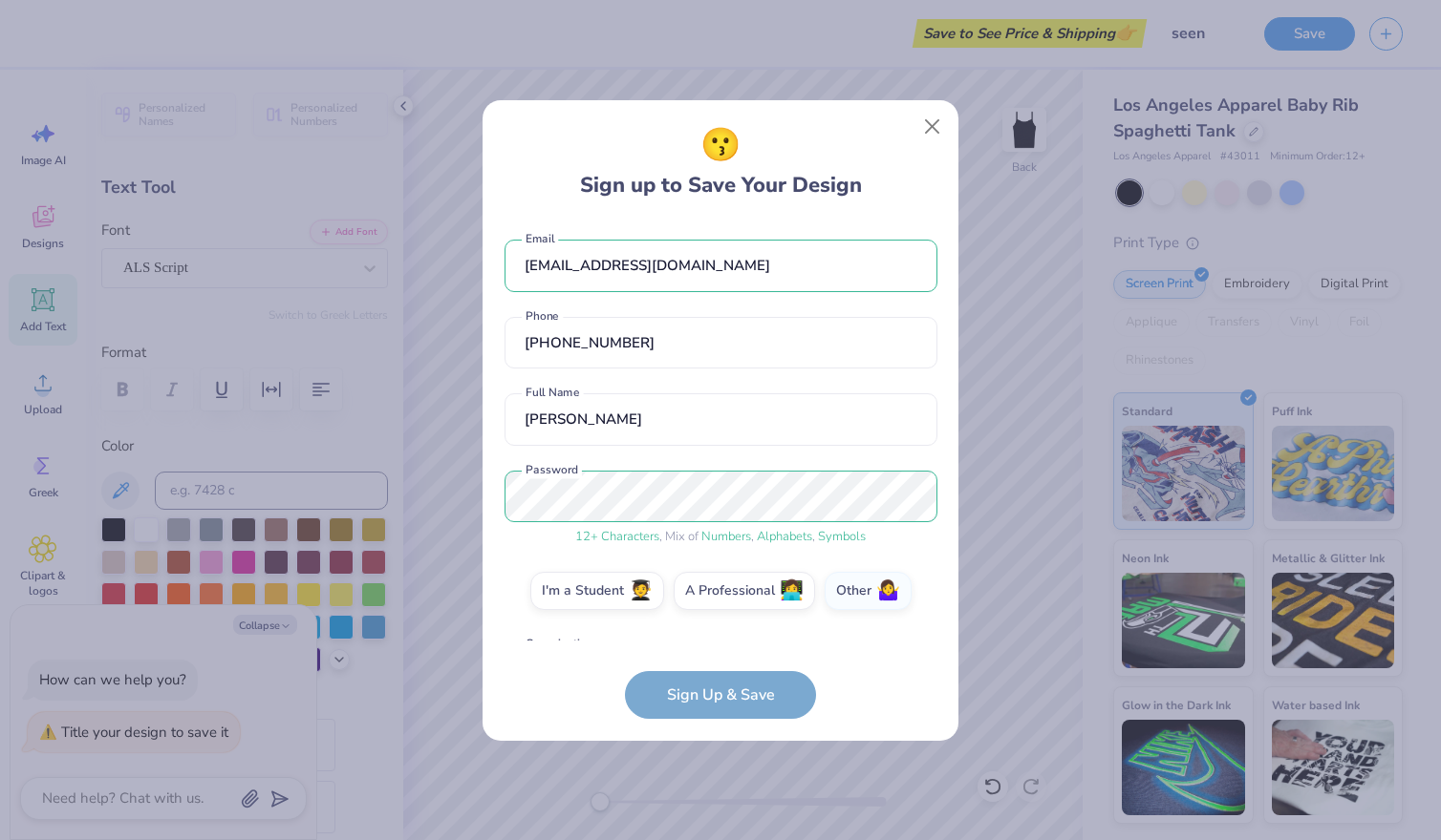
scroll to position [65, 0]
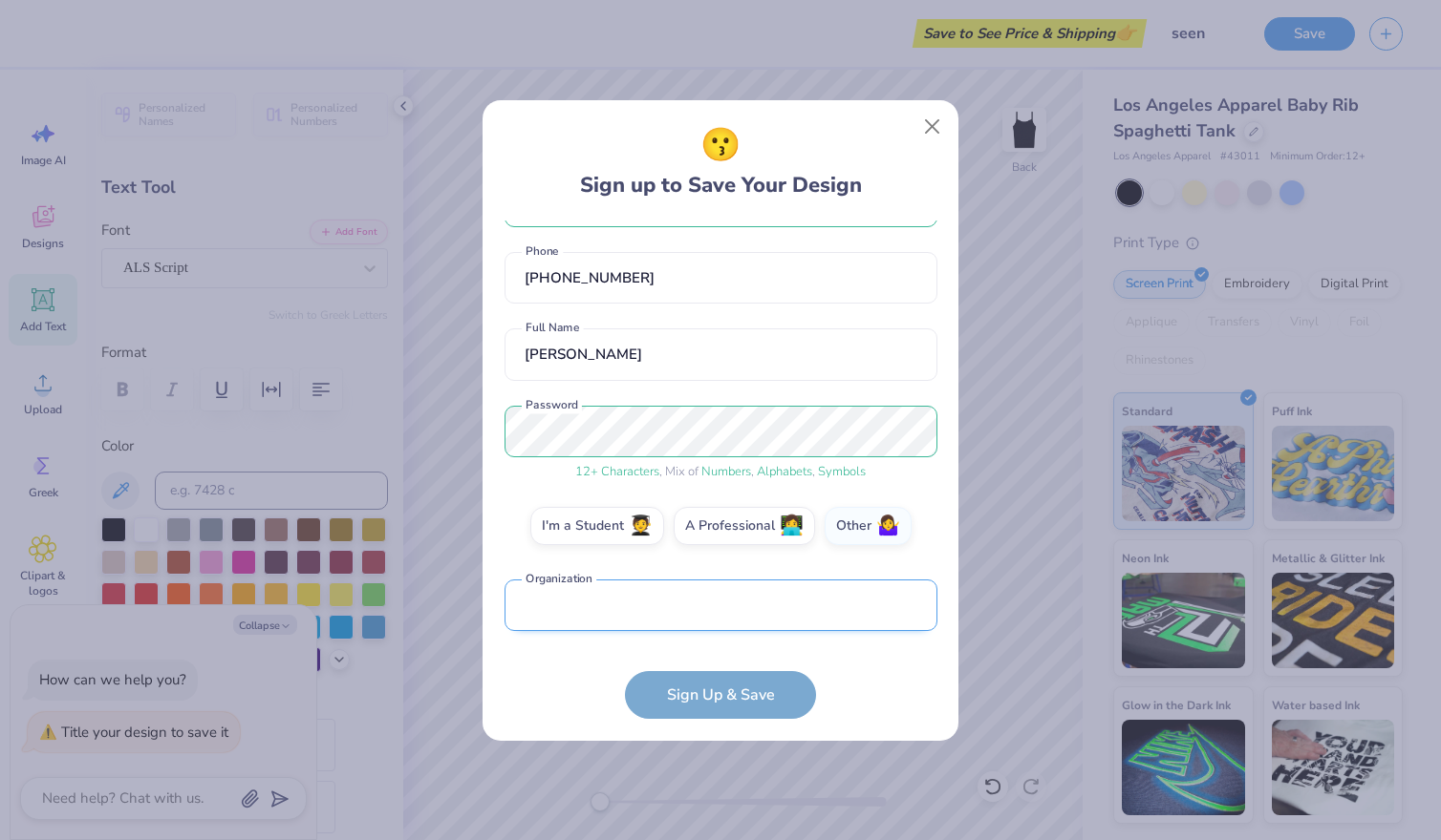
click at [713, 615] on input "text" at bounding box center [721, 606] width 433 height 52
click at [749, 706] on form "danielleboyce725@gmail.com Email (818) 568-5383 Phone Dani Boyce Full Name 12 +…" at bounding box center [721, 469] width 433 height 499
click at [681, 611] on input "text" at bounding box center [721, 606] width 433 height 52
click at [708, 523] on label "A Professional 👩‍💻" at bounding box center [744, 523] width 142 height 38
click at [714, 589] on input "A Professional 👩‍💻" at bounding box center [720, 595] width 13 height 13
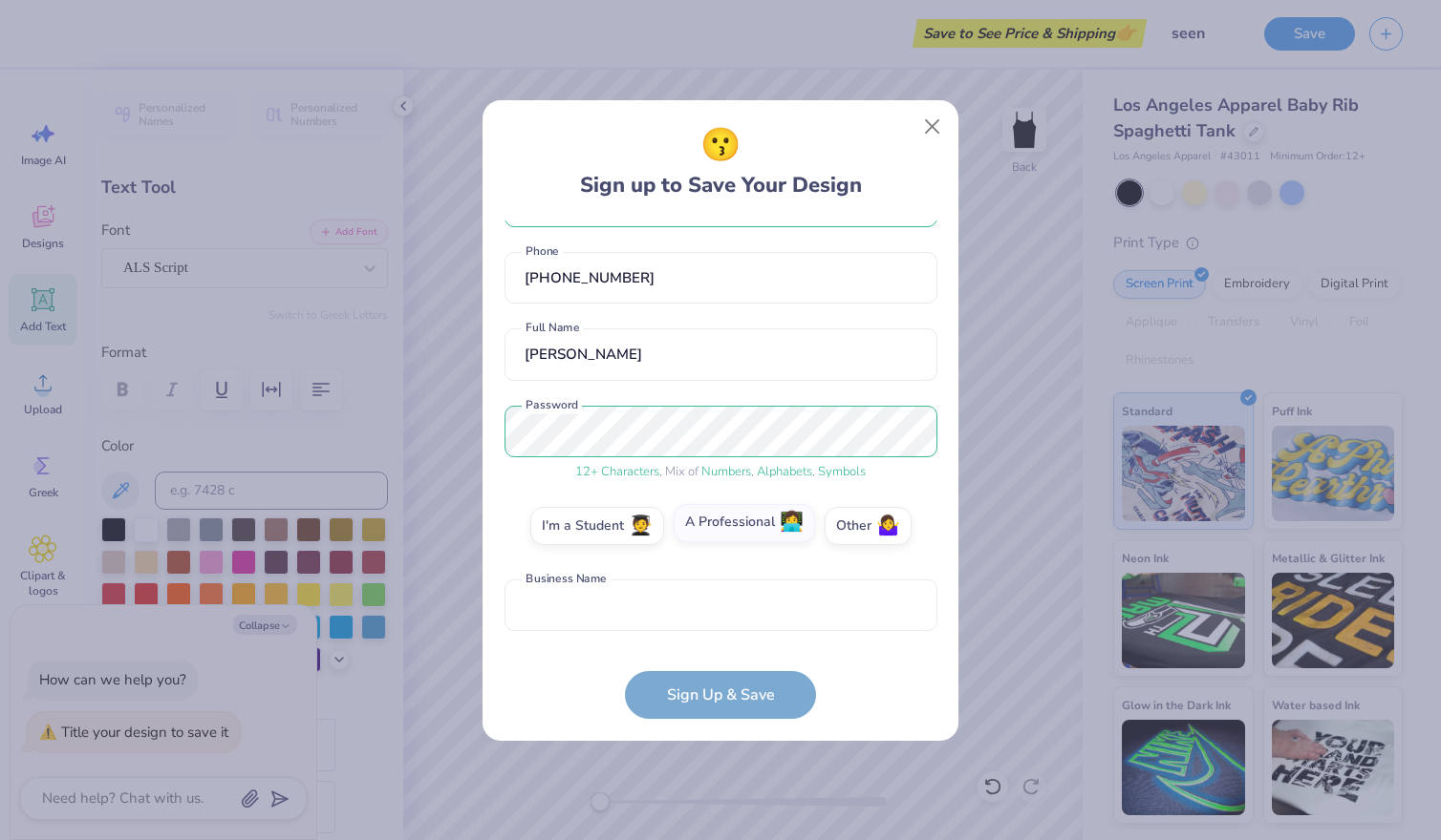
scroll to position [142, 0]
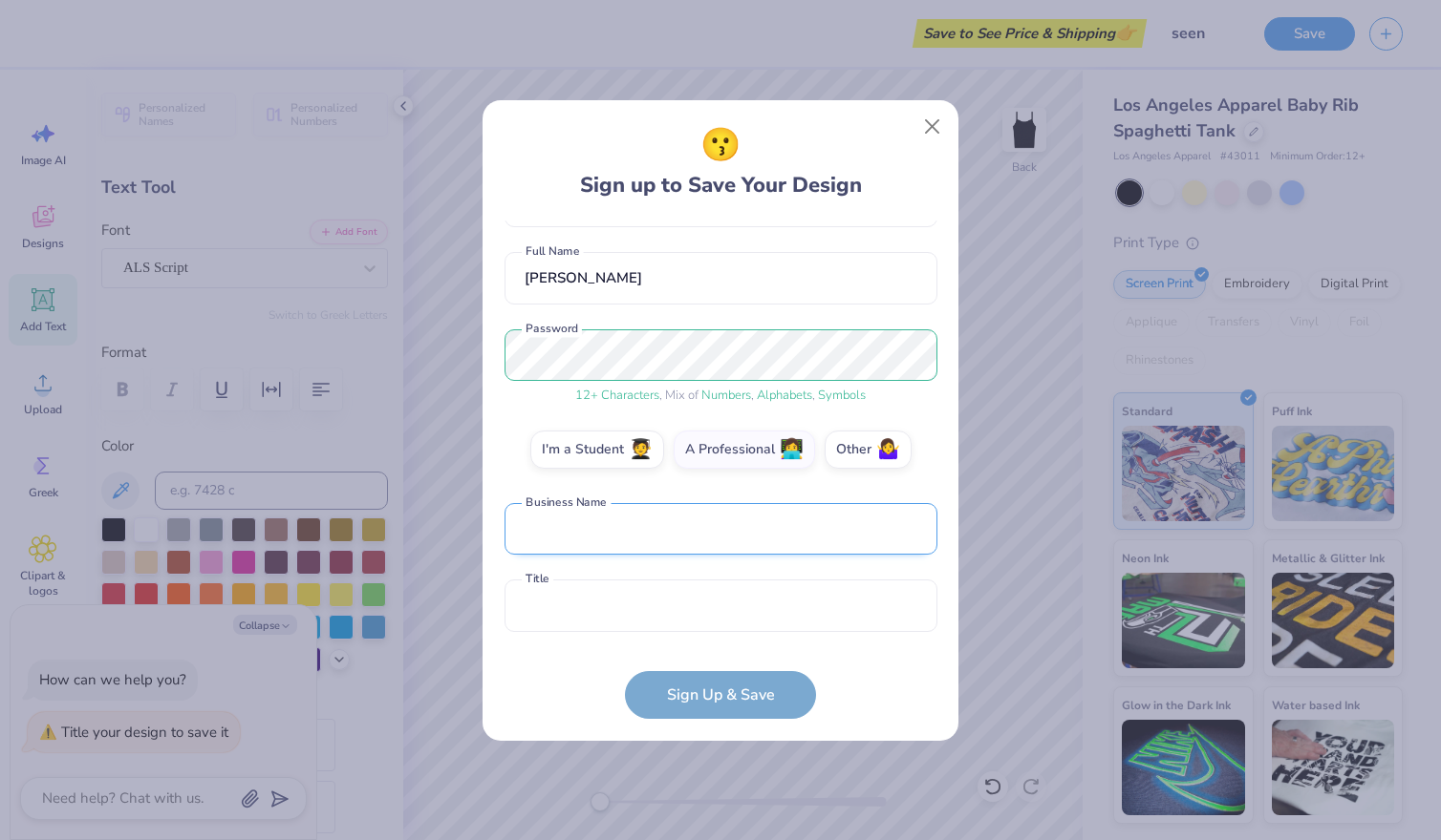
click at [699, 538] on input "text" at bounding box center [721, 530] width 433 height 52
click at [868, 465] on div "I'm a Student 🧑‍🎓 A Professional 👩‍💻 Other 🤷‍♀️" at bounding box center [721, 454] width 433 height 48
click at [703, 518] on input "text" at bounding box center [721, 530] width 433 height 52
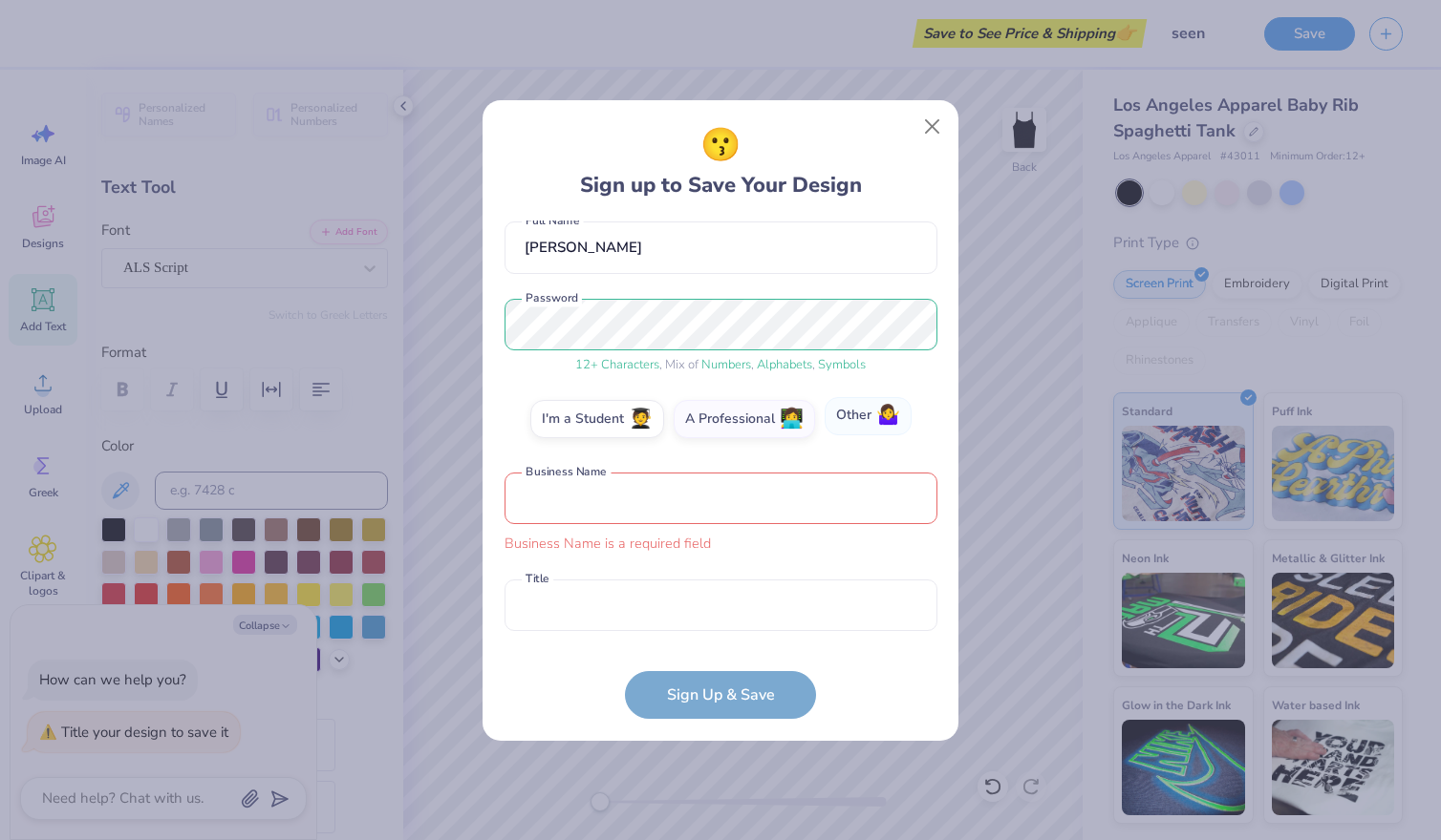
click at [868, 412] on label "Other 🤷‍♀️" at bounding box center [868, 416] width 87 height 38
click at [727, 589] on input "Other 🤷‍♀️" at bounding box center [720, 595] width 13 height 13
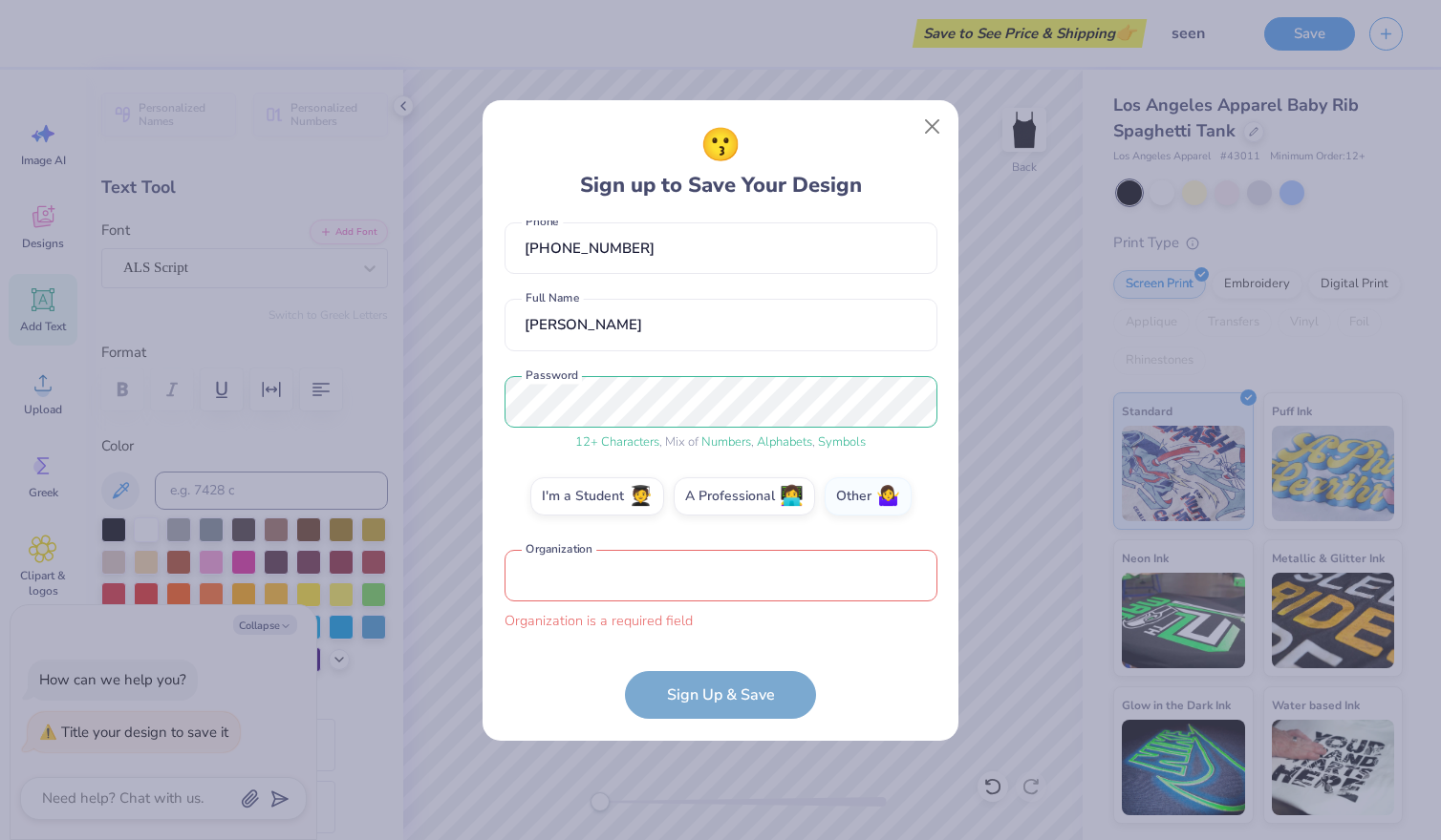
click at [729, 598] on input "text" at bounding box center [721, 576] width 433 height 52
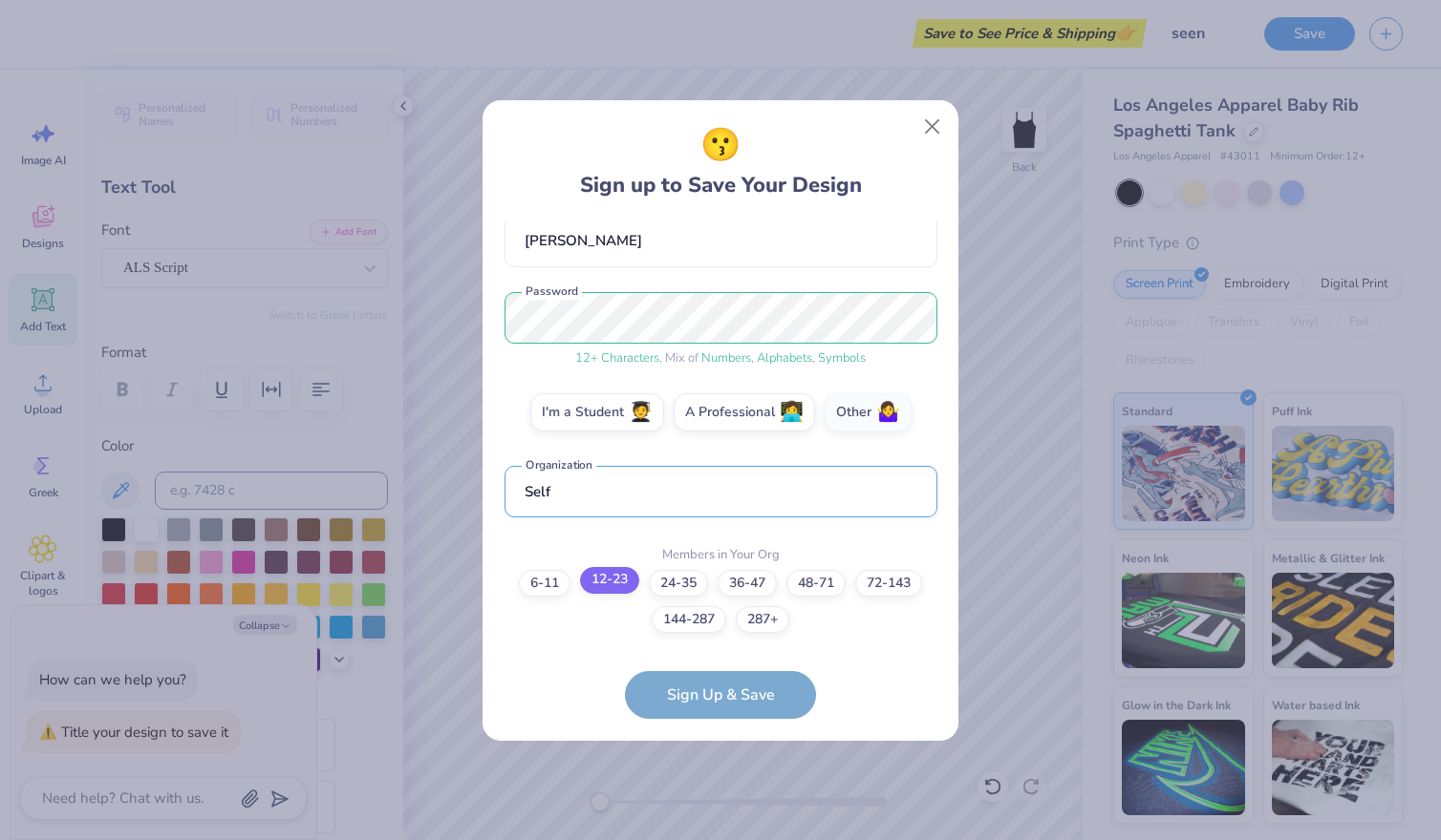
type input "Self"
click at [605, 575] on label "12-23" at bounding box center [609, 581] width 59 height 27
click at [714, 773] on input "12-23" at bounding box center [720, 779] width 13 height 13
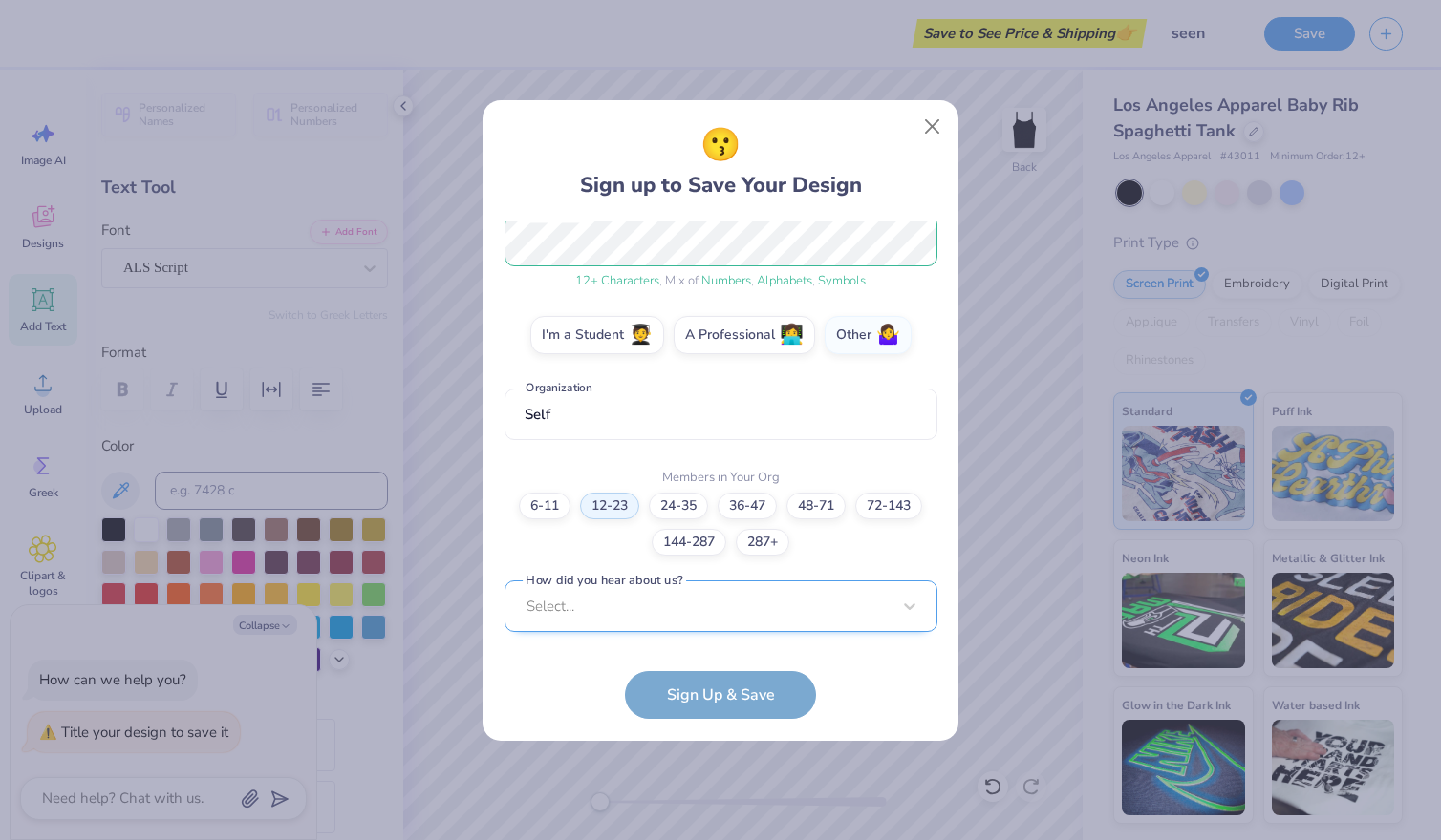
click at [681, 616] on div "Select..." at bounding box center [721, 607] width 433 height 52
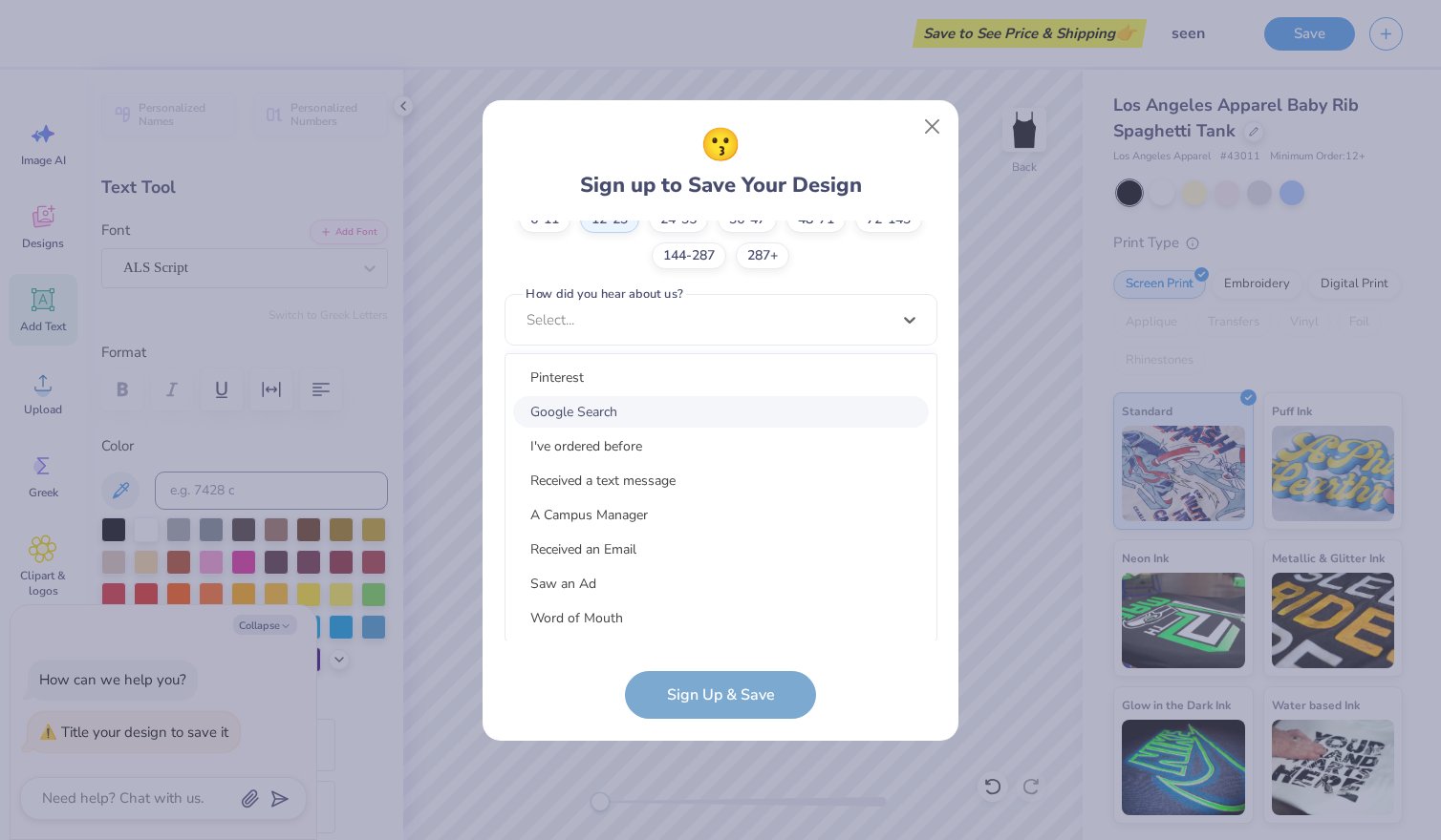
click at [623, 409] on div "Google Search" at bounding box center [721, 412] width 415 height 31
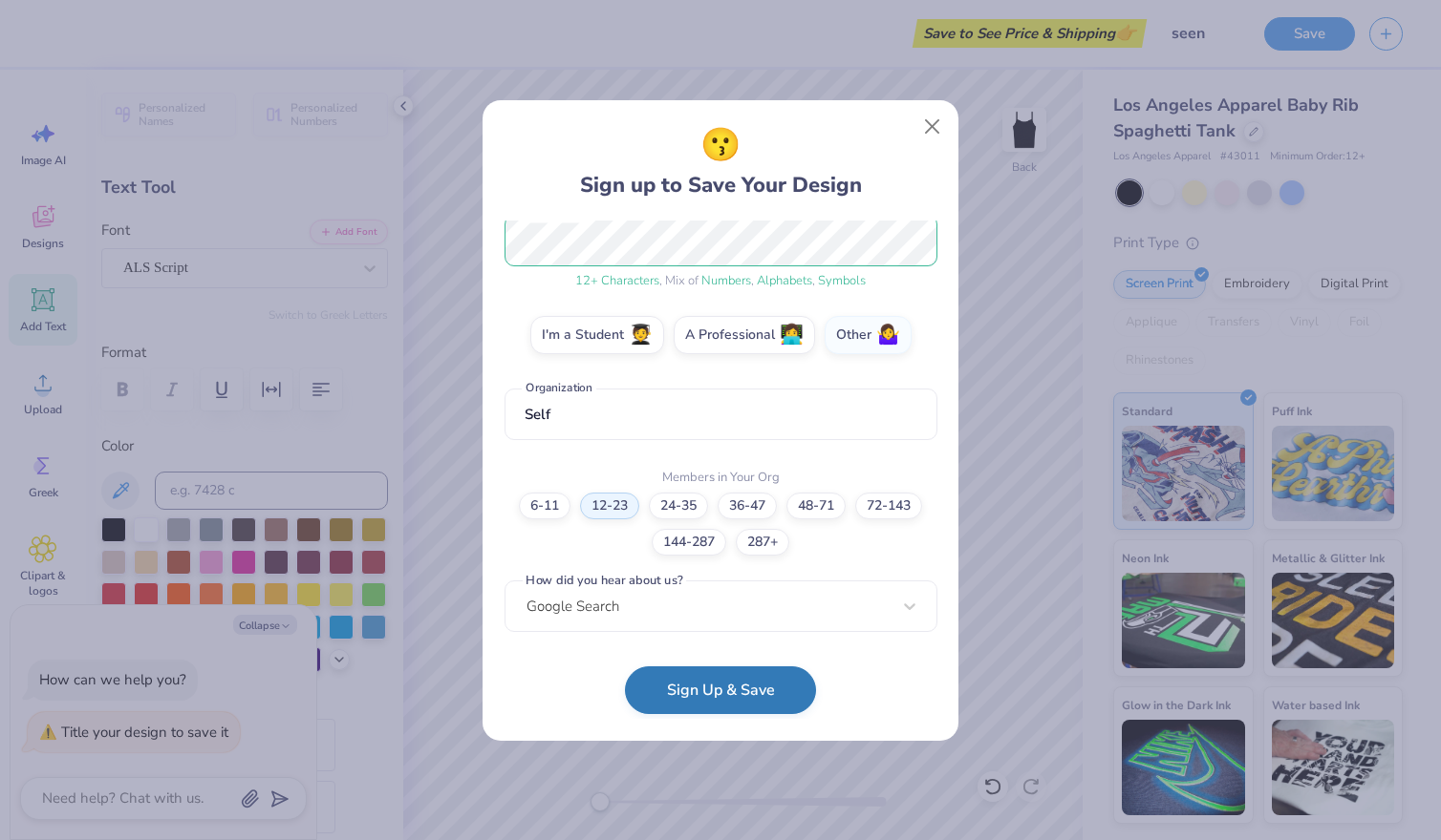
click at [701, 690] on button "Sign Up & Save" at bounding box center [720, 690] width 191 height 48
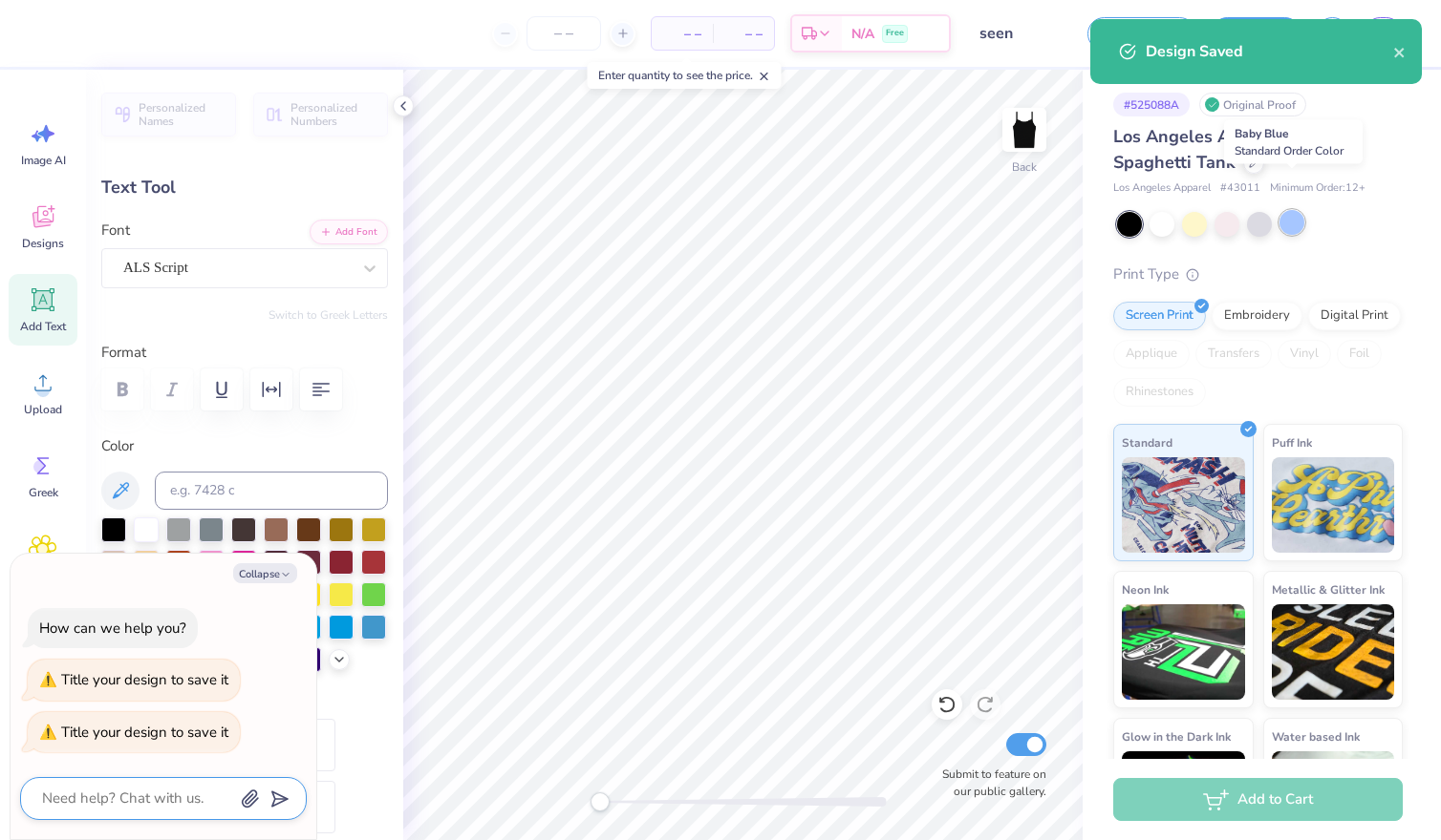
scroll to position [96, 0]
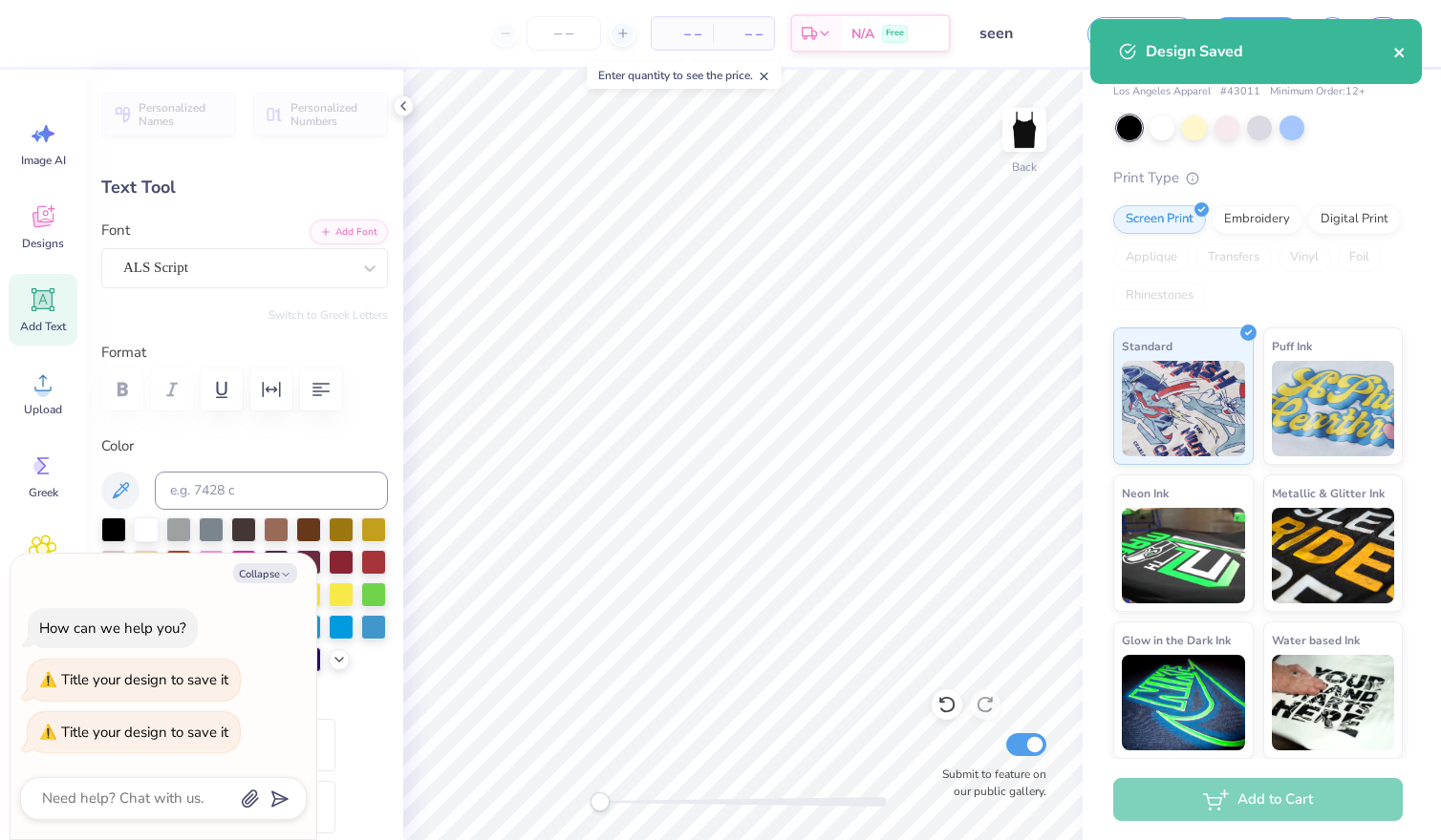
type textarea "x"
click at [1405, 52] on icon "close" at bounding box center [1399, 52] width 14 height 16
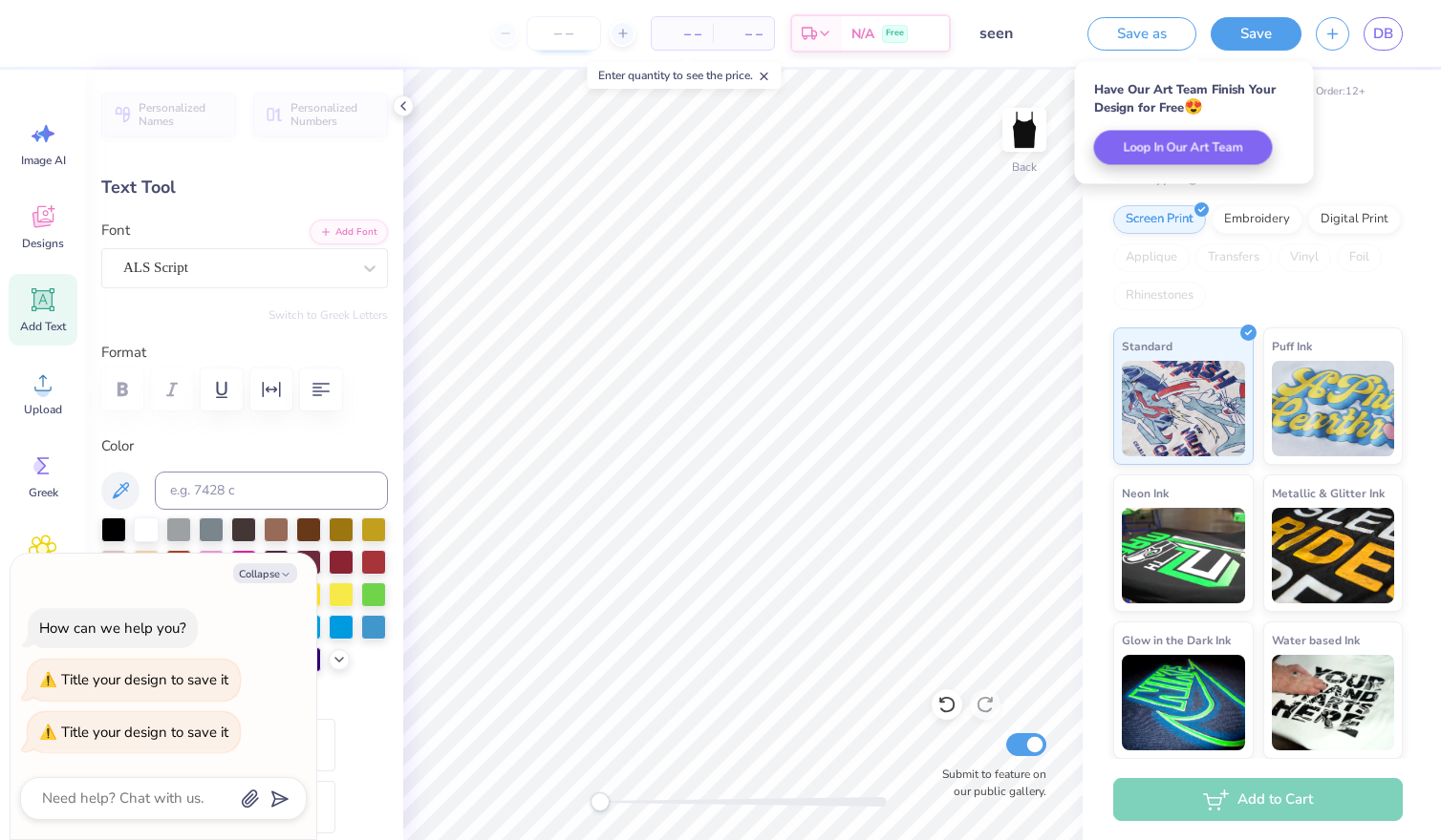
click at [562, 30] on input "number" at bounding box center [563, 33] width 75 height 34
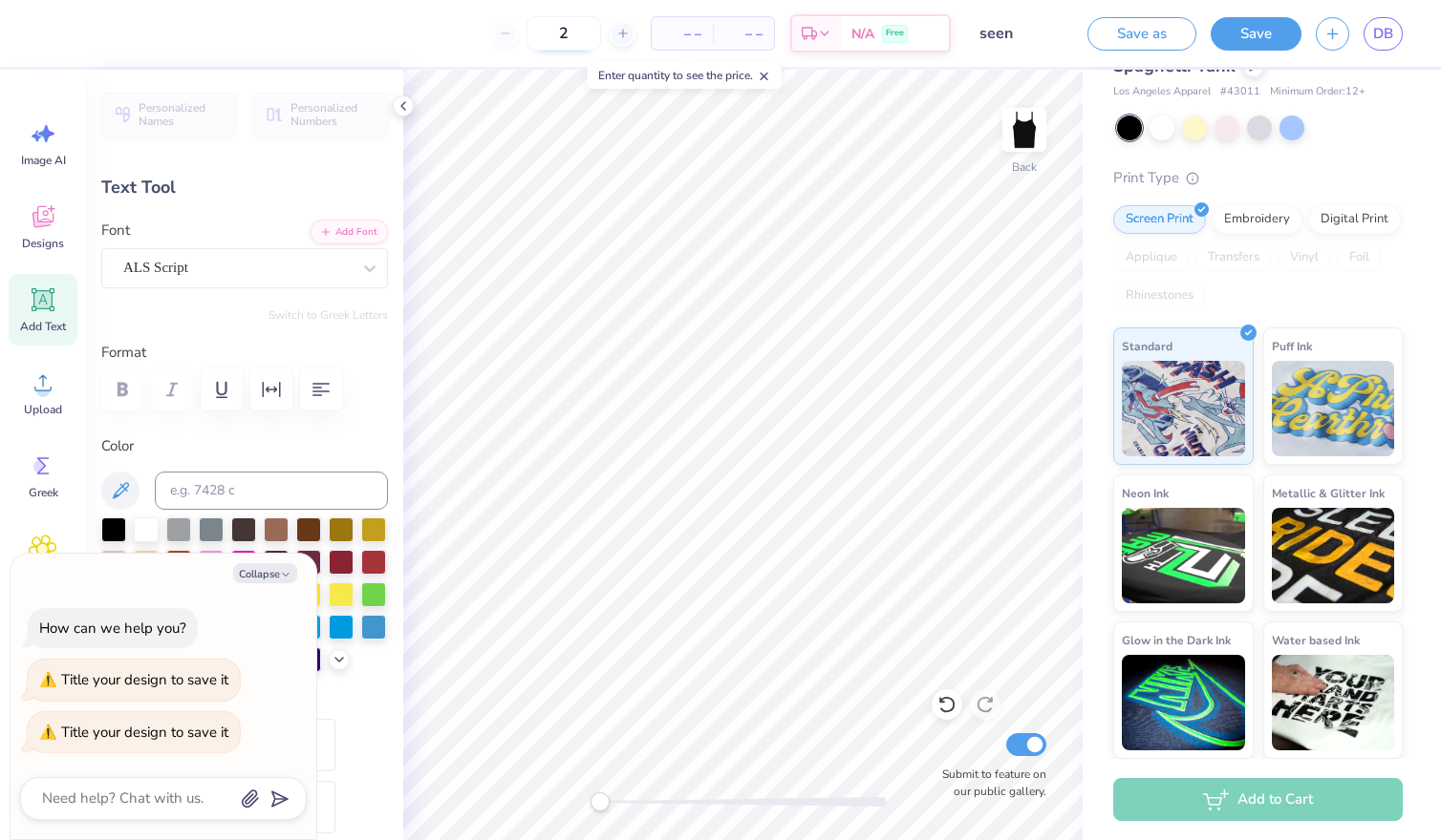
type input "20"
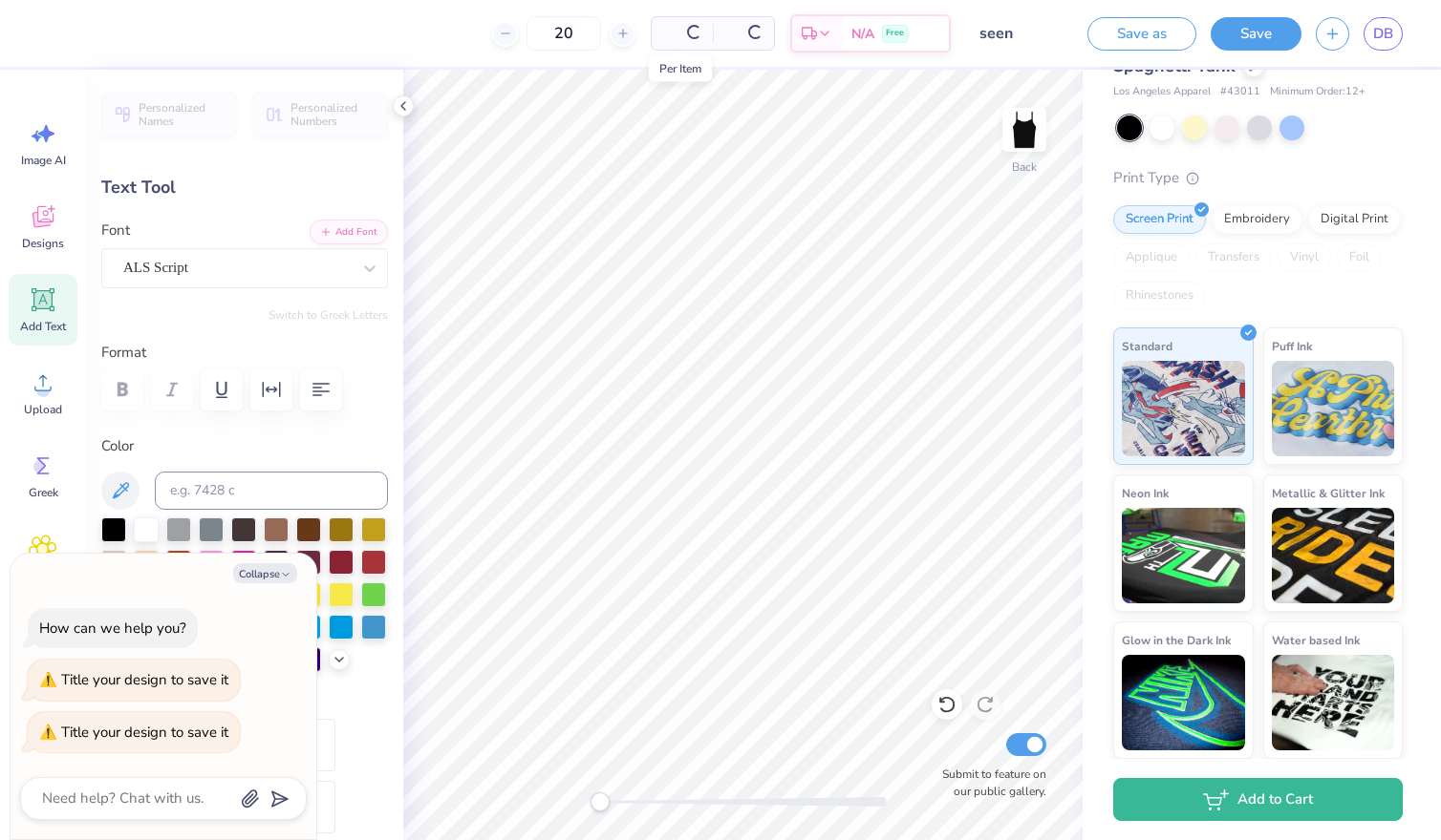
type textarea "x"
type input "20"
click at [642, 28] on span "$28.81" at bounding box center [621, 34] width 41 height 20
